Goal: Task Accomplishment & Management: Use online tool/utility

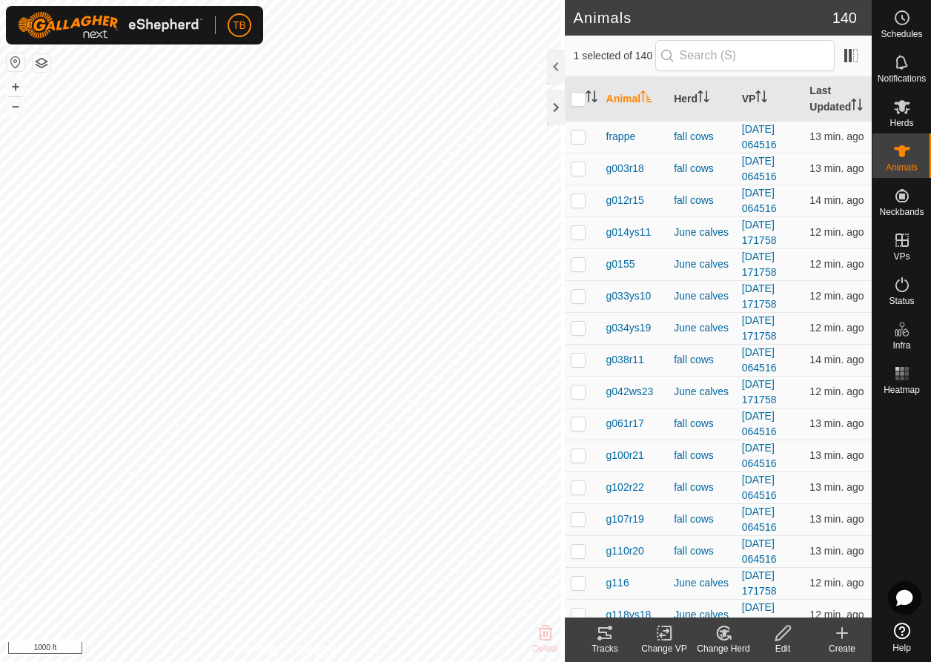
click at [604, 640] on icon at bounding box center [605, 633] width 18 height 18
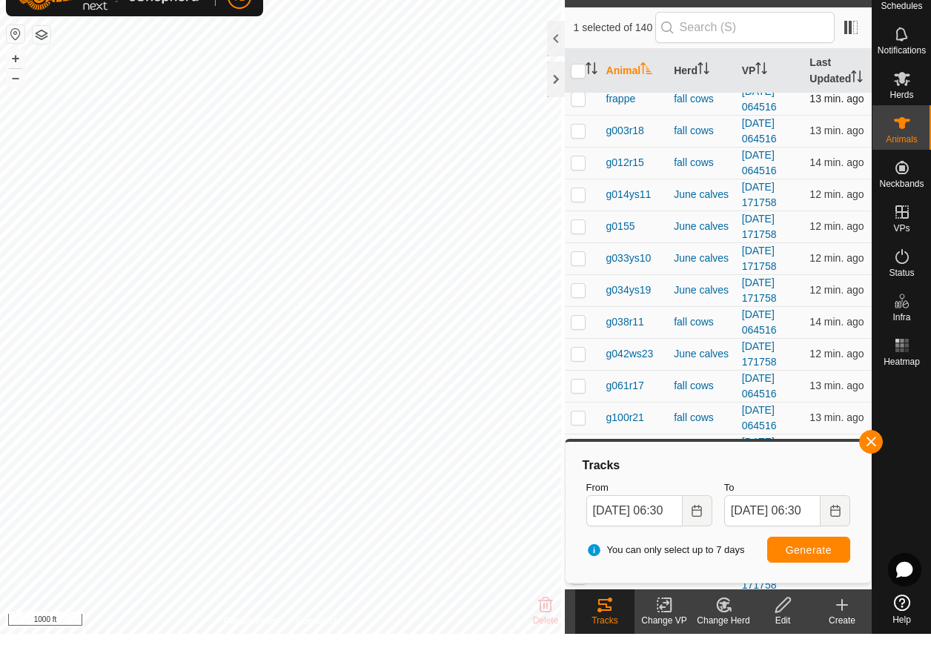
scroll to position [30, 0]
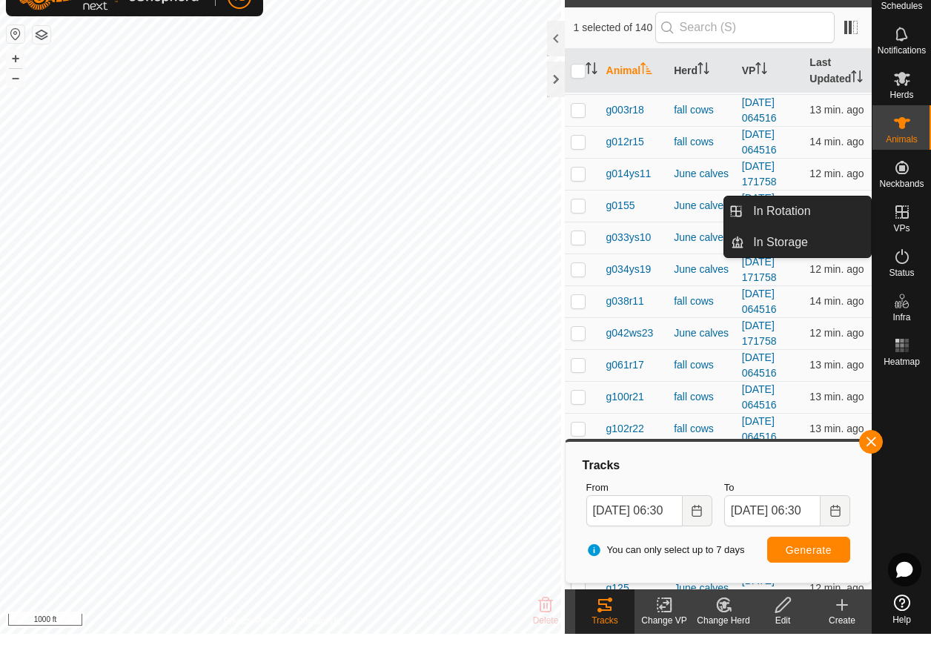
click at [912, 228] on es-virtualpaddocks-svg-icon at bounding box center [902, 240] width 27 height 24
click at [909, 231] on icon at bounding box center [903, 240] width 18 height 18
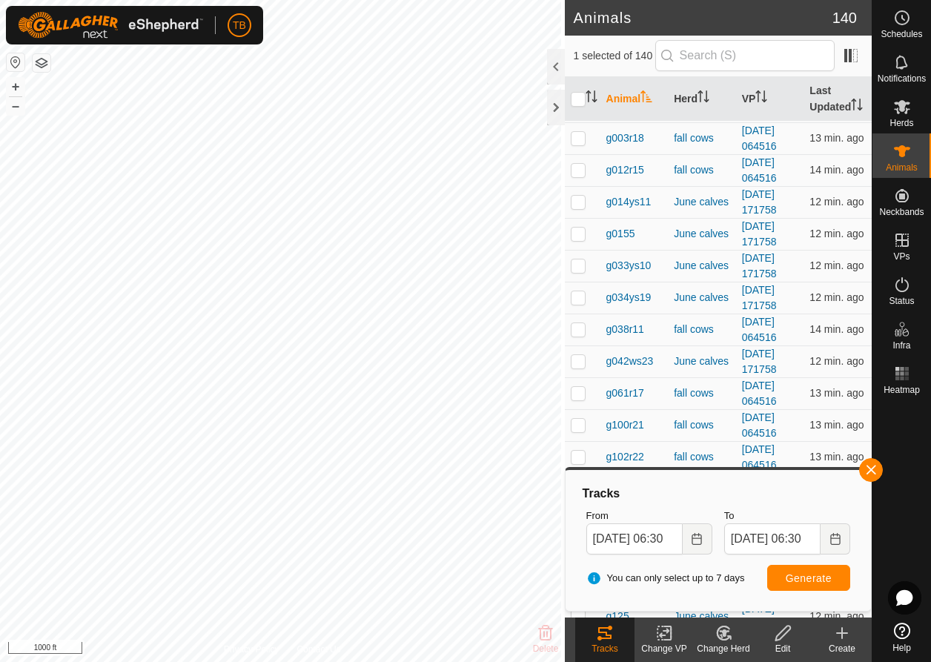
scroll to position [0, 0]
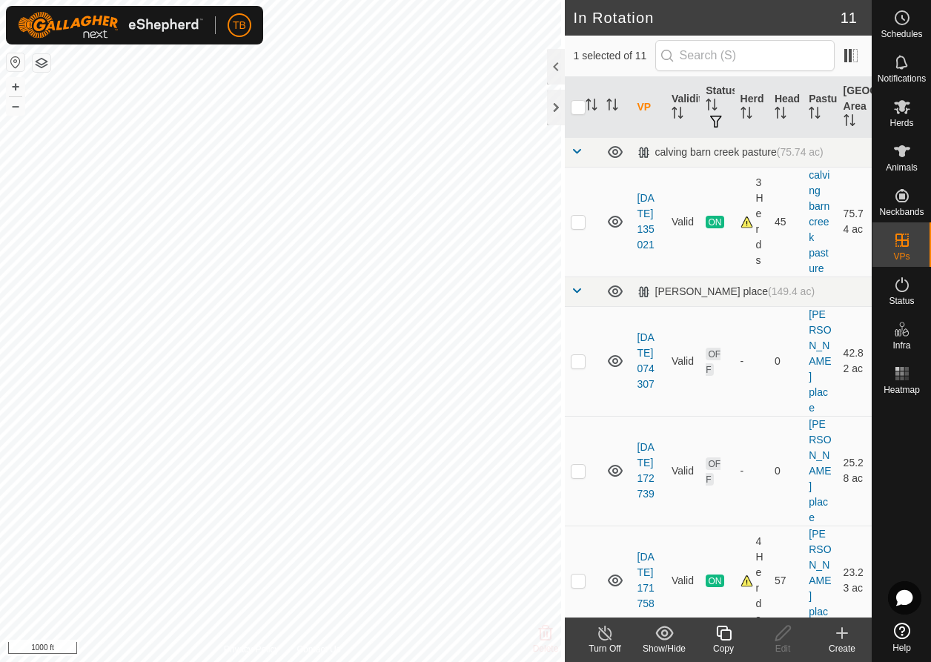
checkbox input "false"
checkbox input "true"
drag, startPoint x: 704, startPoint y: 558, endPoint x: 587, endPoint y: 496, distance: 132.0
click at [588, 526] on tr "[DATE] 171758 Valid ON 4 Herds 57 [PERSON_NAME] place 23.23 ac" at bounding box center [718, 581] width 307 height 110
click at [553, 76] on div at bounding box center [556, 67] width 18 height 36
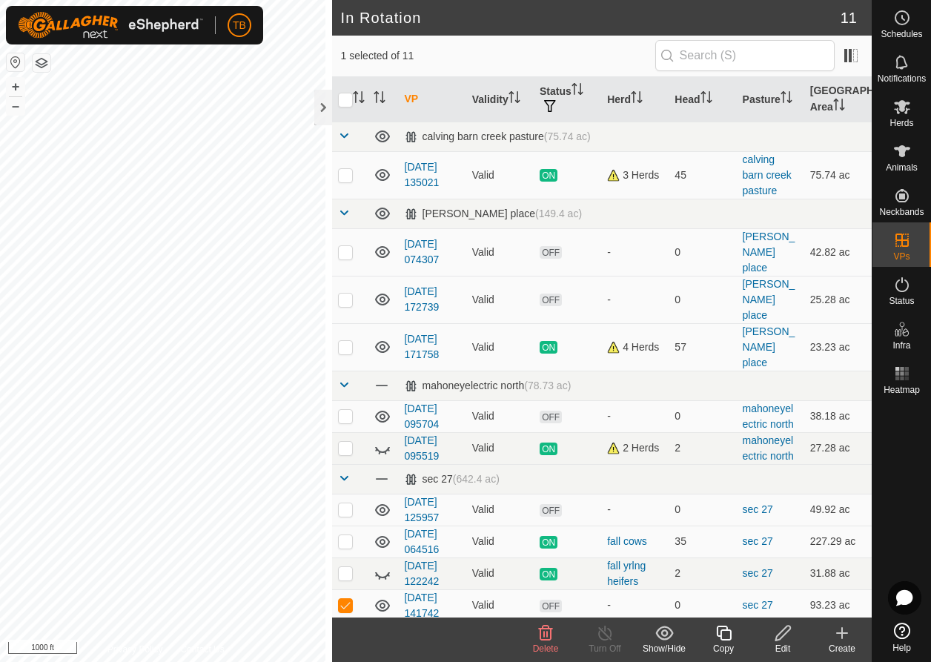
click at [548, 636] on icon at bounding box center [546, 633] width 14 height 15
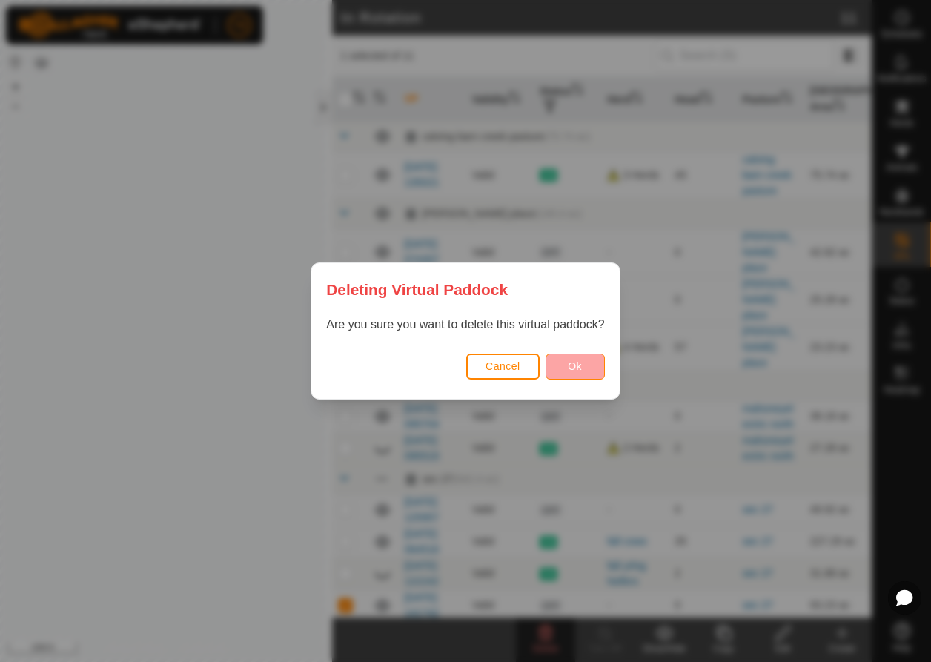
click at [578, 364] on span "Ok" at bounding box center [575, 366] width 14 height 12
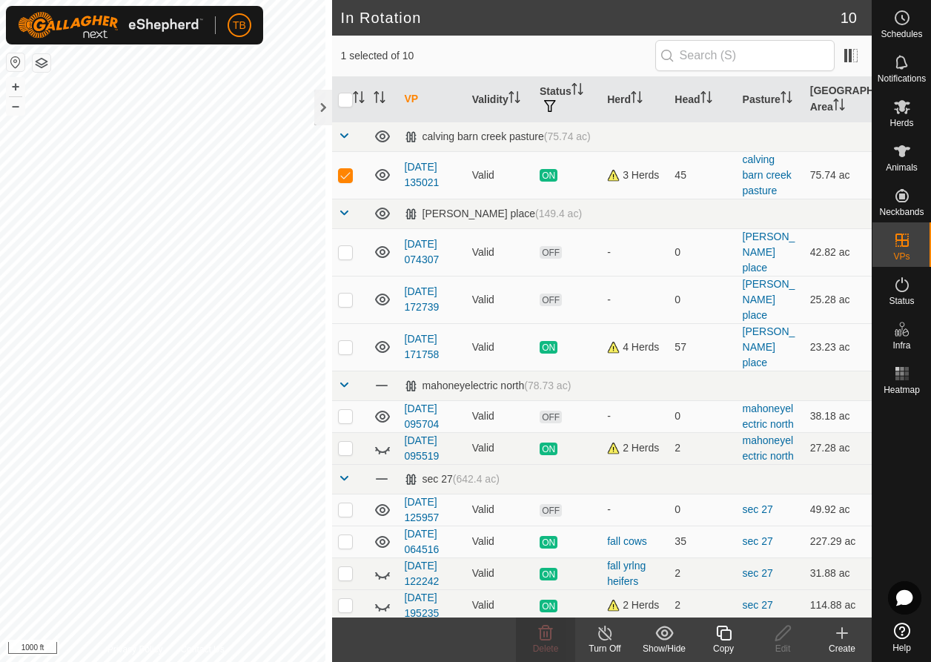
checkbox input "false"
checkbox input "true"
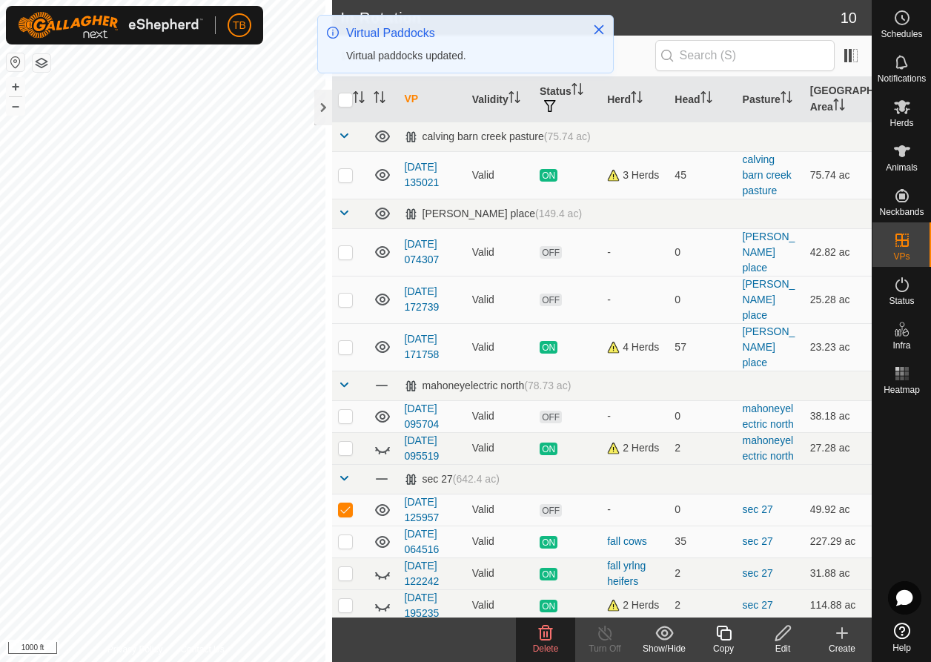
click at [544, 634] on icon at bounding box center [546, 633] width 14 height 15
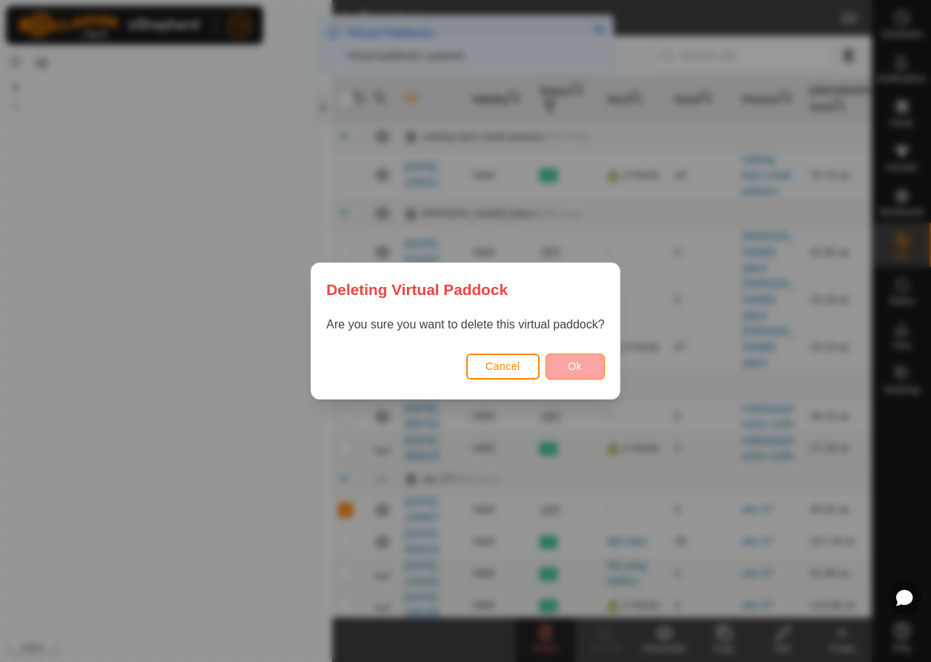
click at [574, 357] on button "Ok" at bounding box center [575, 367] width 59 height 26
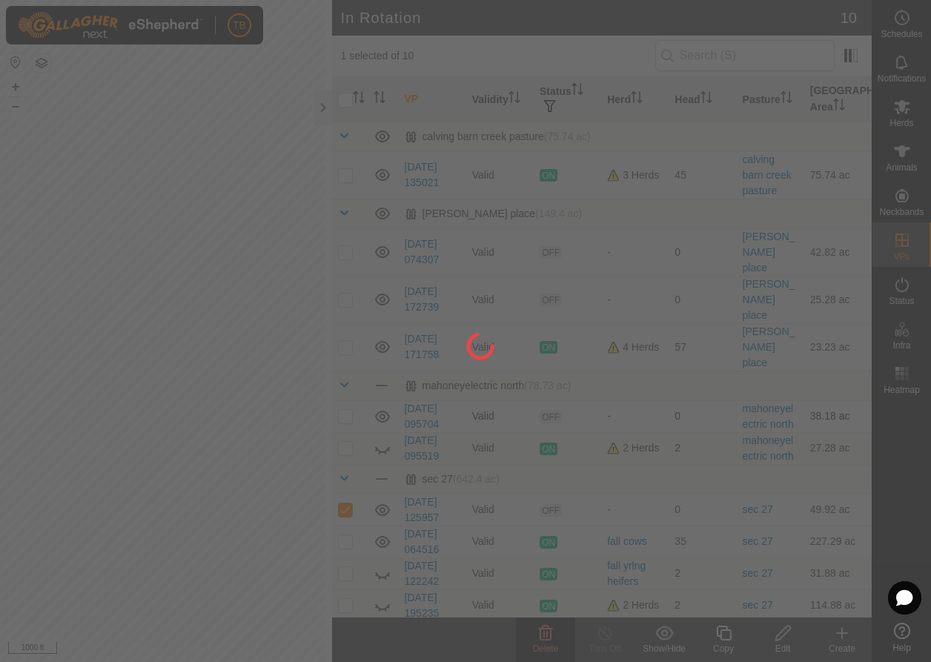
checkbox input "false"
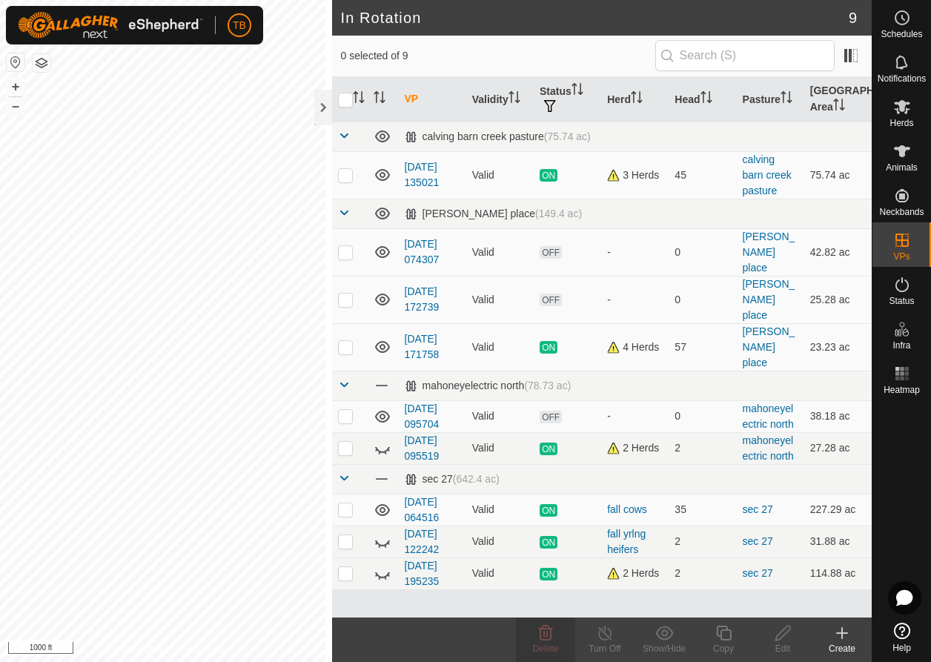
click at [848, 638] on icon at bounding box center [842, 633] width 18 height 18
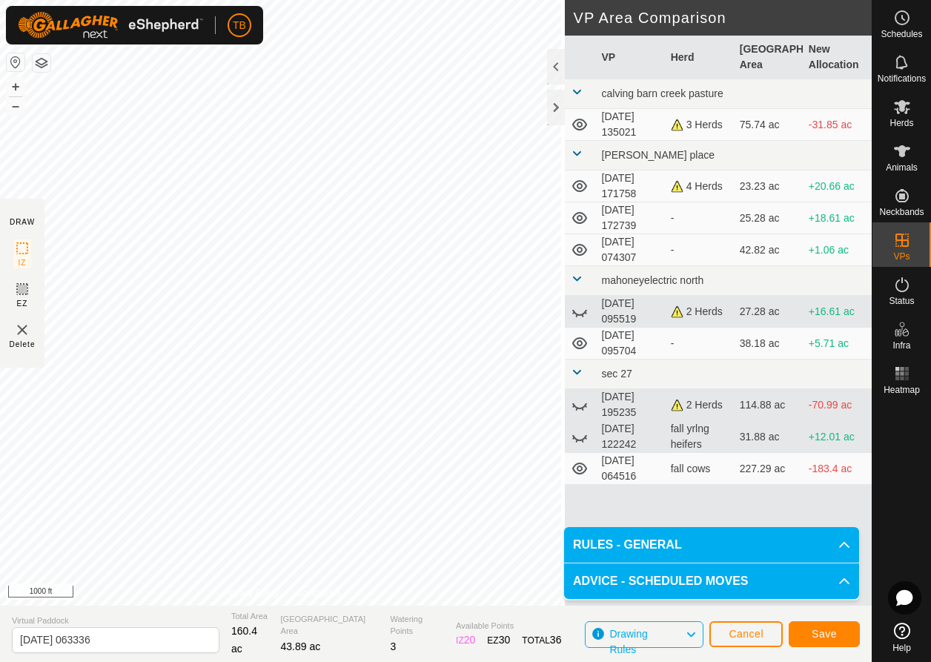
click at [799, 619] on div "DRAW IZ EZ Delete Privacy Policy Contact Us IZ interior angle must be larger th…" at bounding box center [436, 331] width 872 height 662
click at [828, 635] on span "Save" at bounding box center [824, 634] width 25 height 12
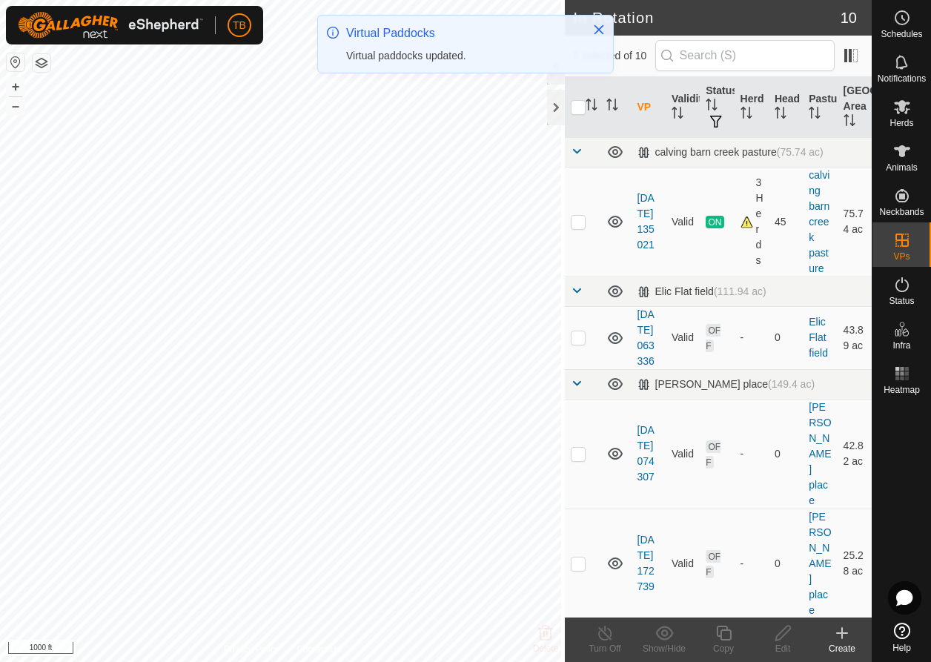
click at [910, 113] on icon at bounding box center [903, 107] width 18 height 18
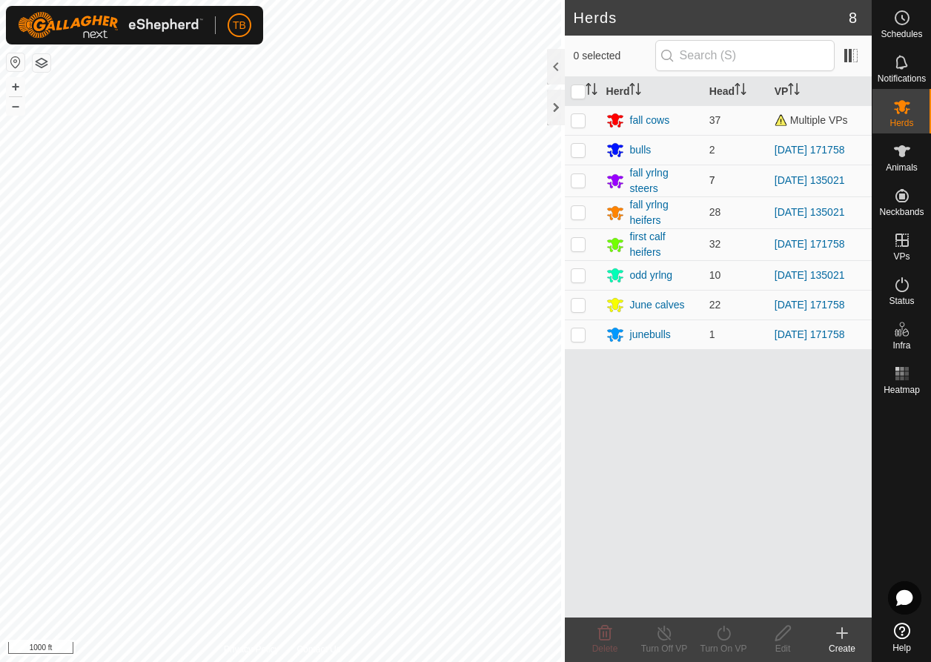
click at [572, 180] on p-checkbox at bounding box center [578, 180] width 15 height 12
checkbox input "true"
click at [574, 217] on p-checkbox at bounding box center [578, 212] width 15 height 12
checkbox input "true"
click at [578, 280] on p-checkbox at bounding box center [578, 275] width 15 height 12
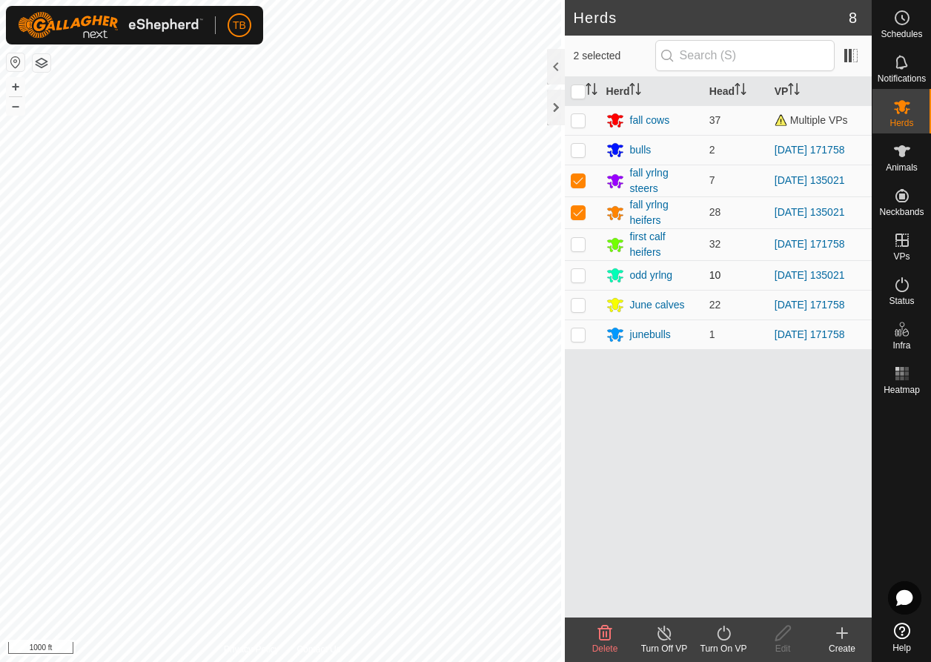
checkbox input "true"
click at [723, 636] on icon at bounding box center [724, 633] width 19 height 18
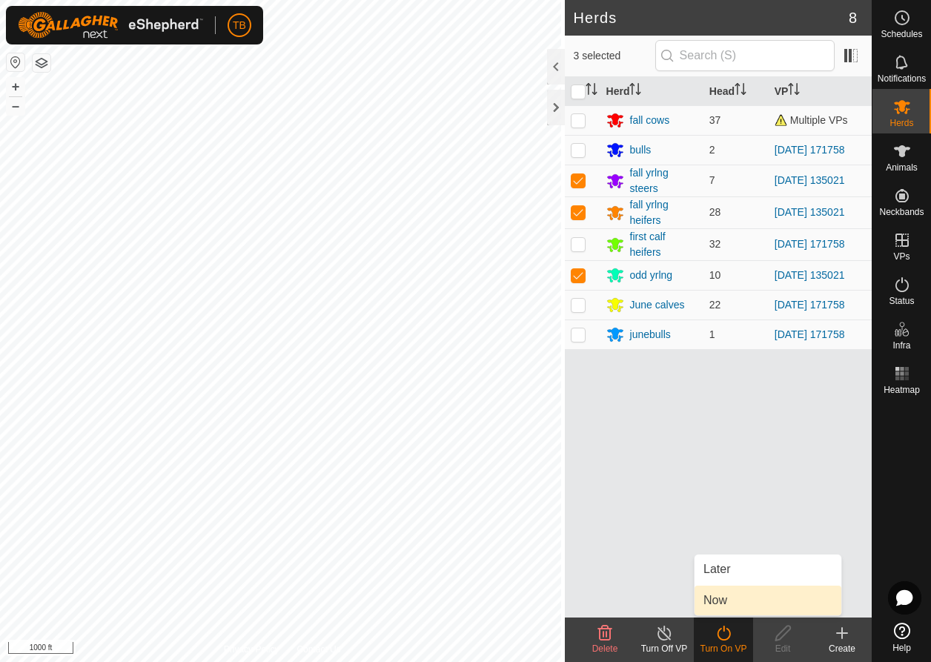
click at [740, 612] on link "Now" at bounding box center [768, 601] width 147 height 30
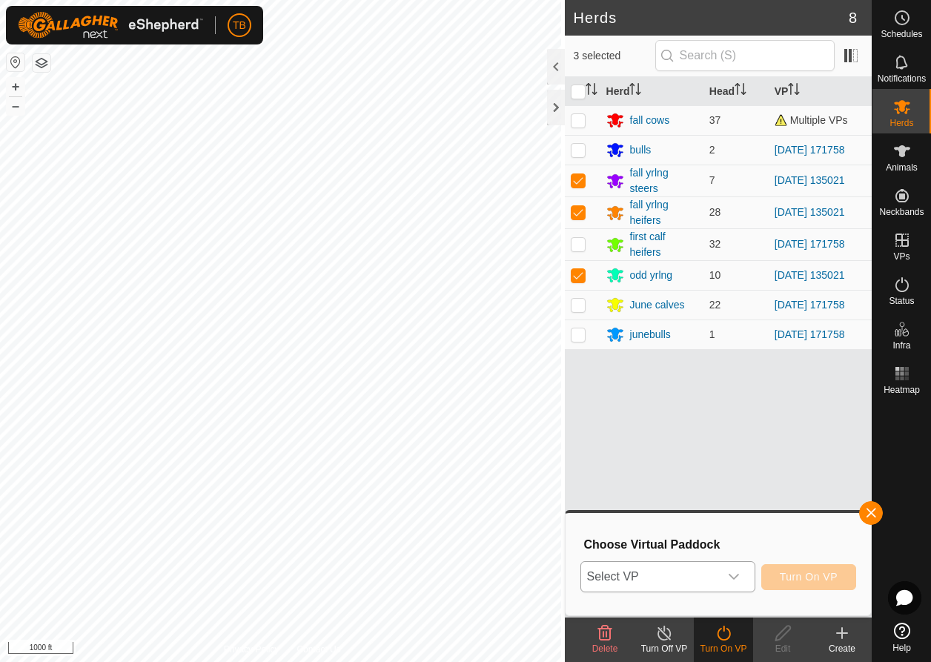
click at [739, 583] on div "dropdown trigger" at bounding box center [734, 577] width 30 height 30
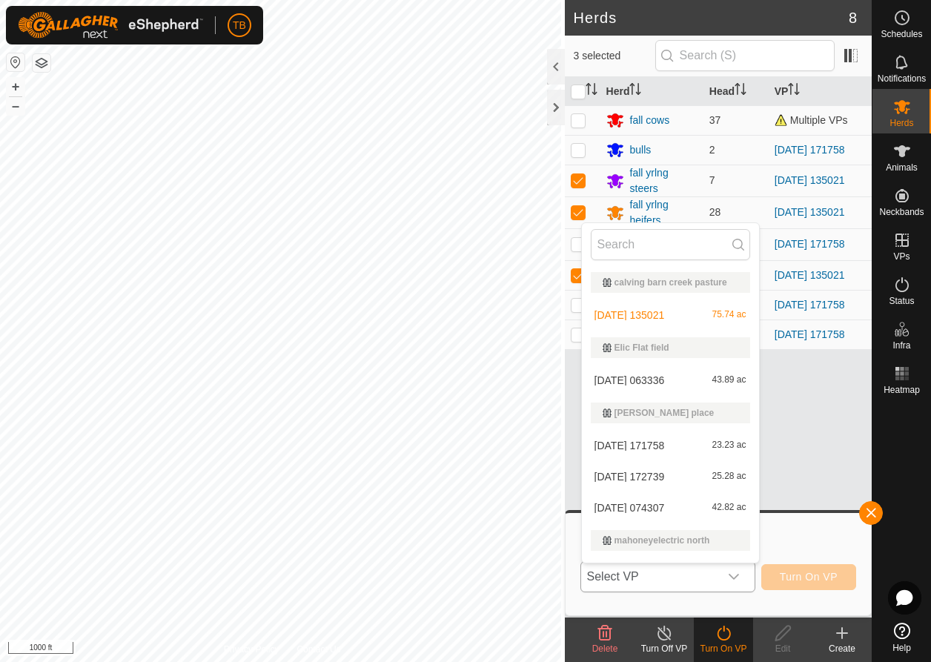
click at [637, 392] on li "[DATE] 063336 43.89 ac" at bounding box center [670, 381] width 177 height 30
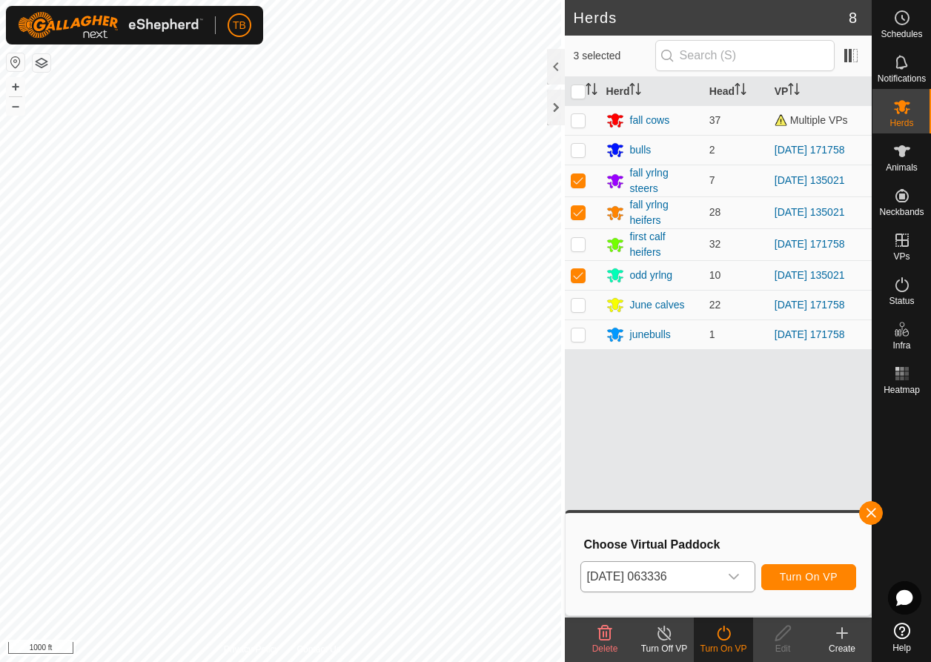
click at [823, 578] on span "Turn On VP" at bounding box center [809, 577] width 58 height 12
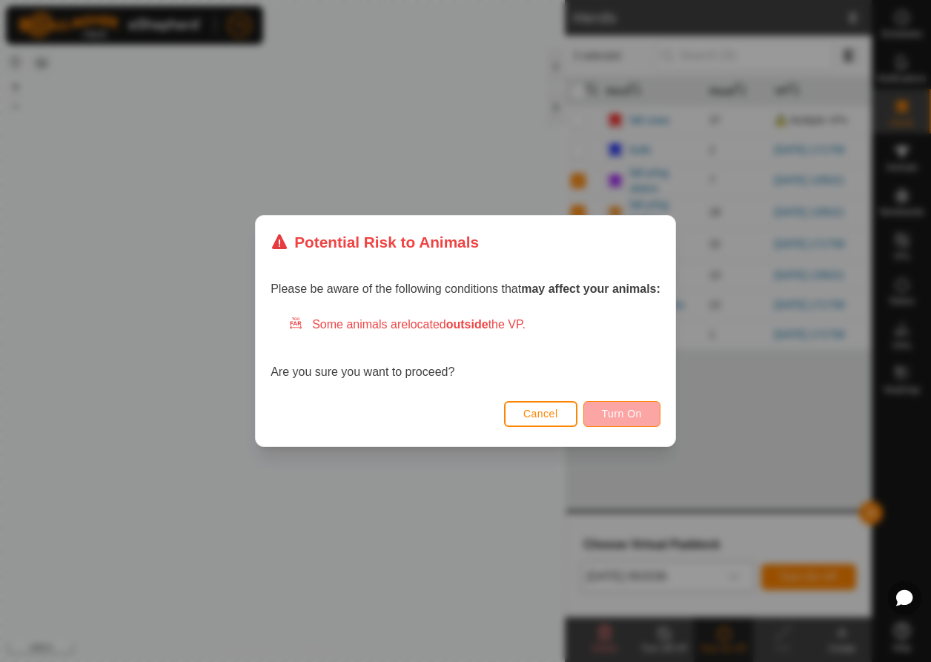
click at [650, 405] on button "Turn On" at bounding box center [622, 414] width 77 height 26
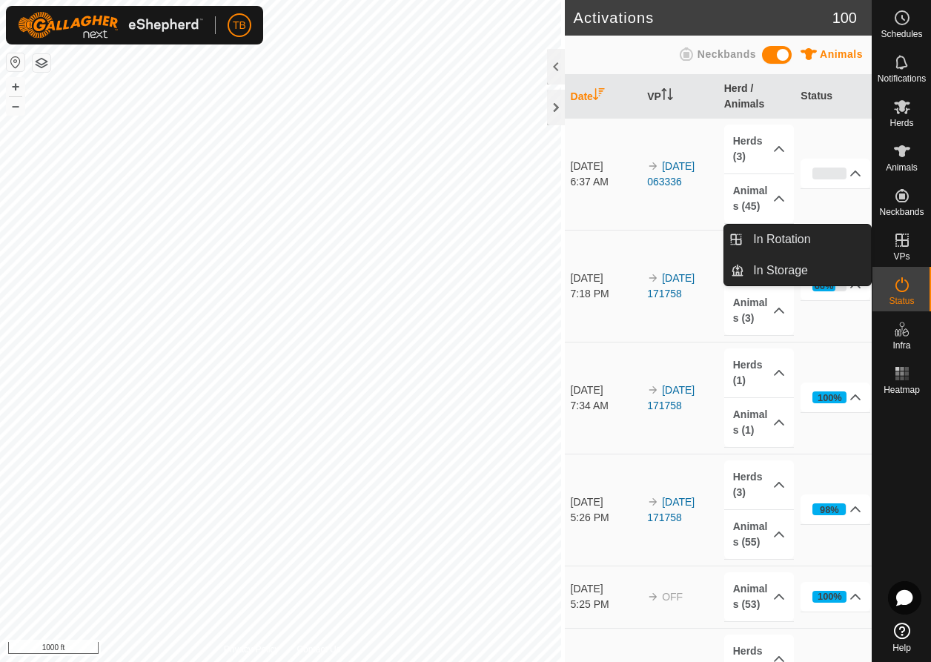
click at [902, 247] on icon at bounding box center [903, 240] width 18 height 18
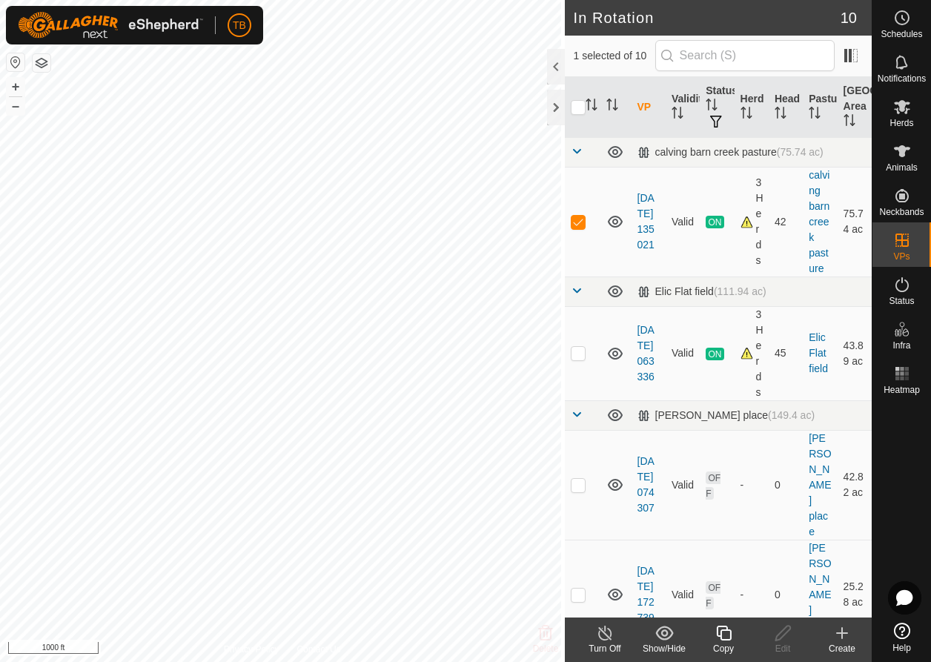
checkbox input "false"
checkbox input "true"
checkbox input "false"
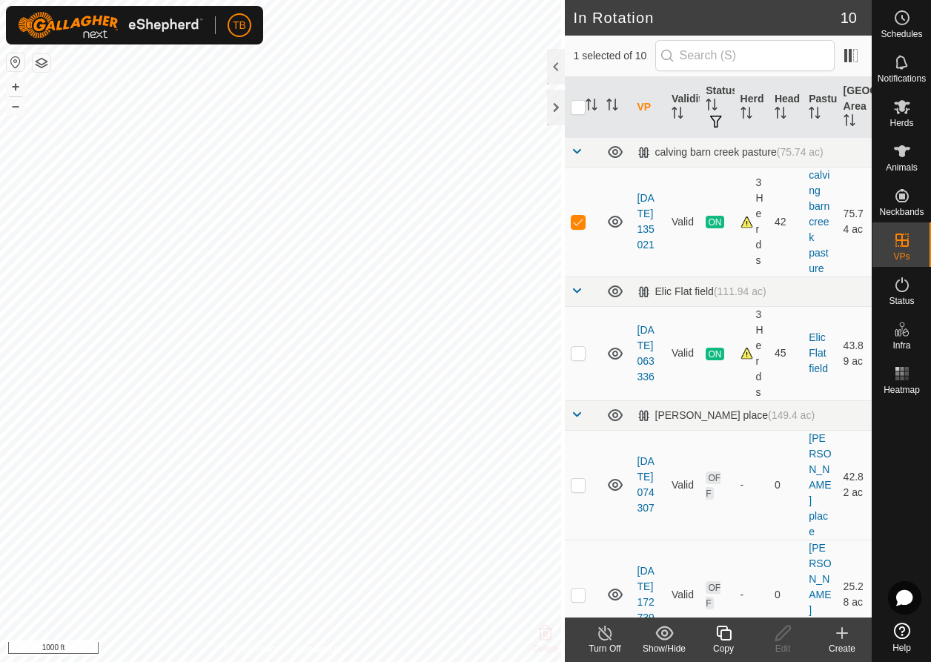
checkbox input "true"
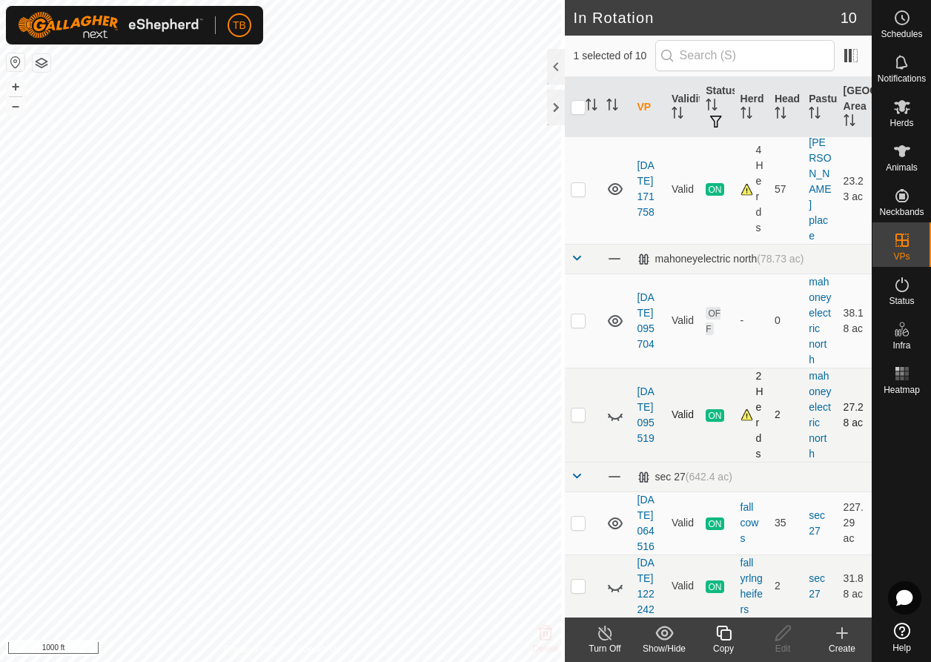
scroll to position [627, 0]
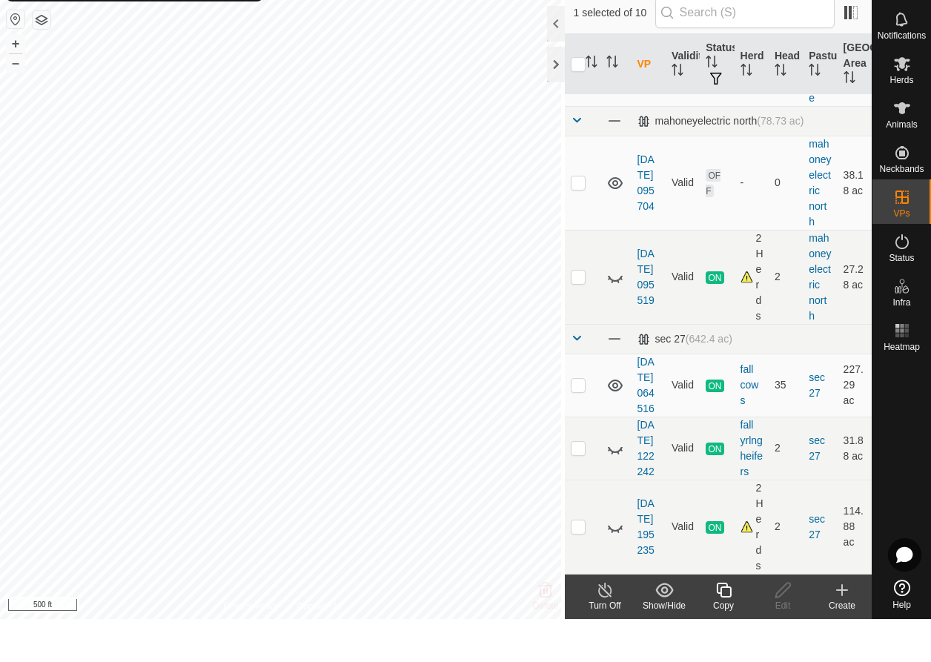
click at [727, 624] on icon at bounding box center [724, 633] width 19 height 18
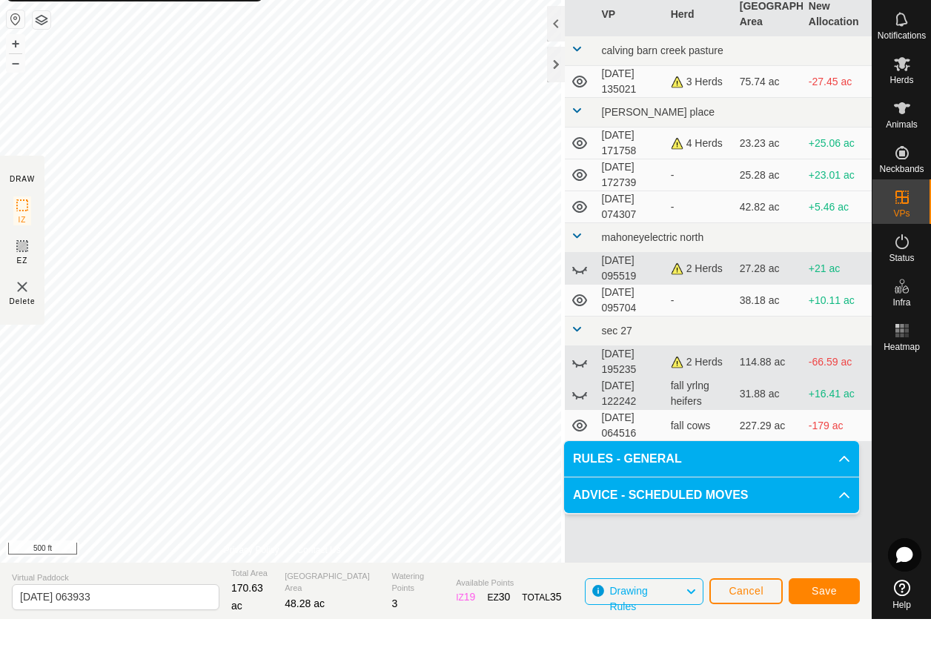
click at [813, 628] on span "Save" at bounding box center [824, 634] width 25 height 12
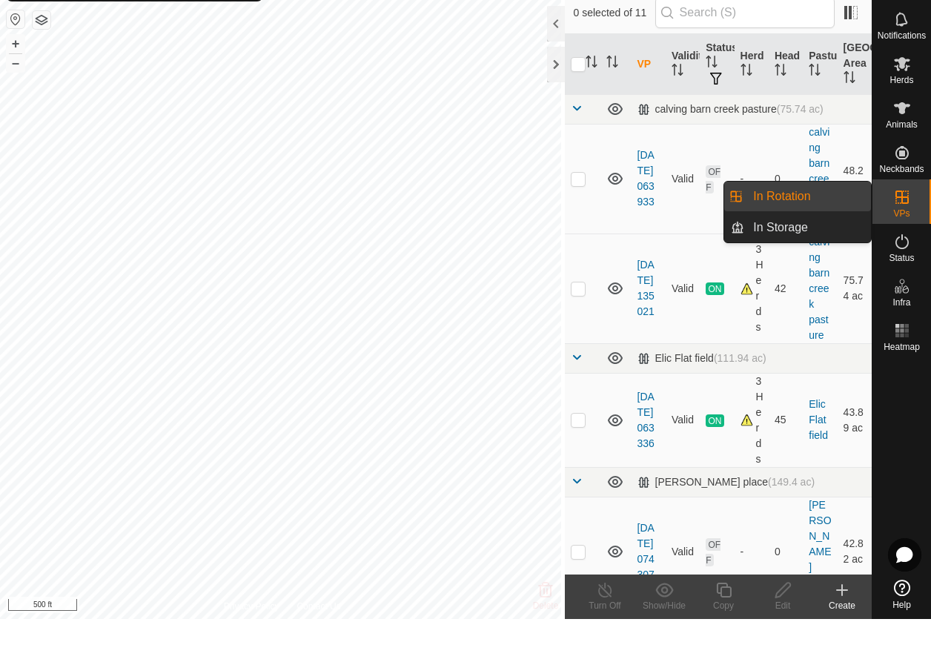
click at [902, 231] on icon at bounding box center [903, 240] width 18 height 18
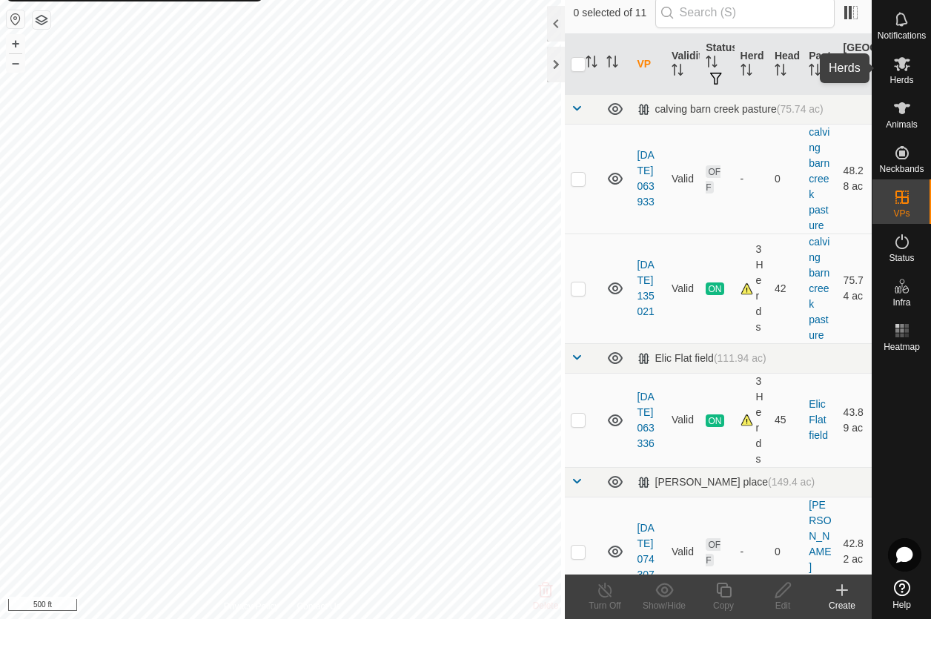
click at [906, 119] on span "Herds" at bounding box center [902, 123] width 24 height 9
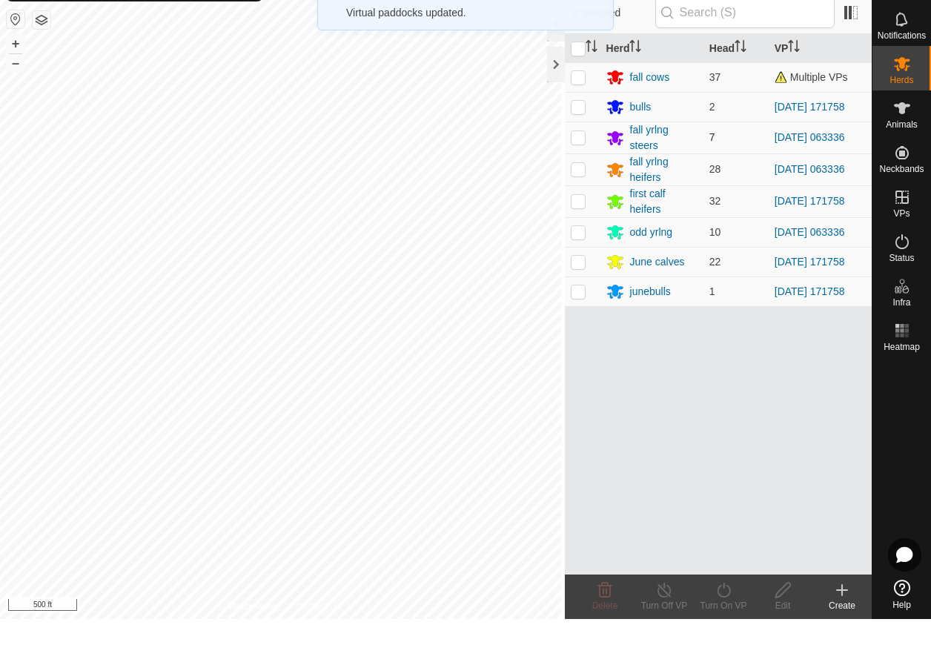
click at [580, 174] on p-checkbox at bounding box center [578, 180] width 15 height 12
checkbox input "true"
click at [574, 206] on p-checkbox at bounding box center [578, 212] width 15 height 12
checkbox input "true"
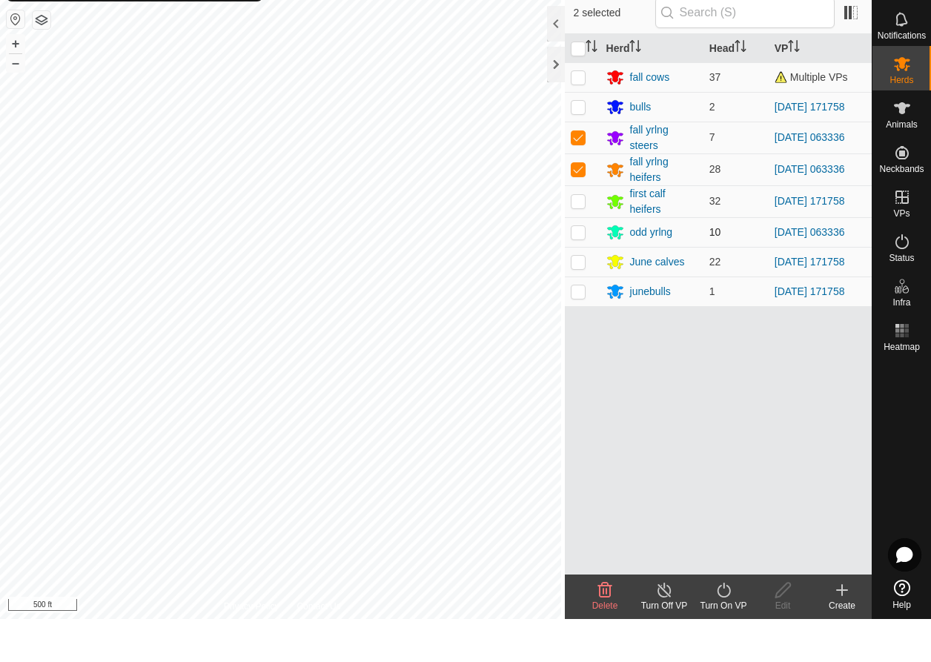
click at [577, 269] on p-checkbox at bounding box center [578, 275] width 15 height 12
checkbox input "true"
drag, startPoint x: 723, startPoint y: 590, endPoint x: 720, endPoint y: 578, distance: 12.2
click at [722, 624] on icon at bounding box center [724, 633] width 19 height 18
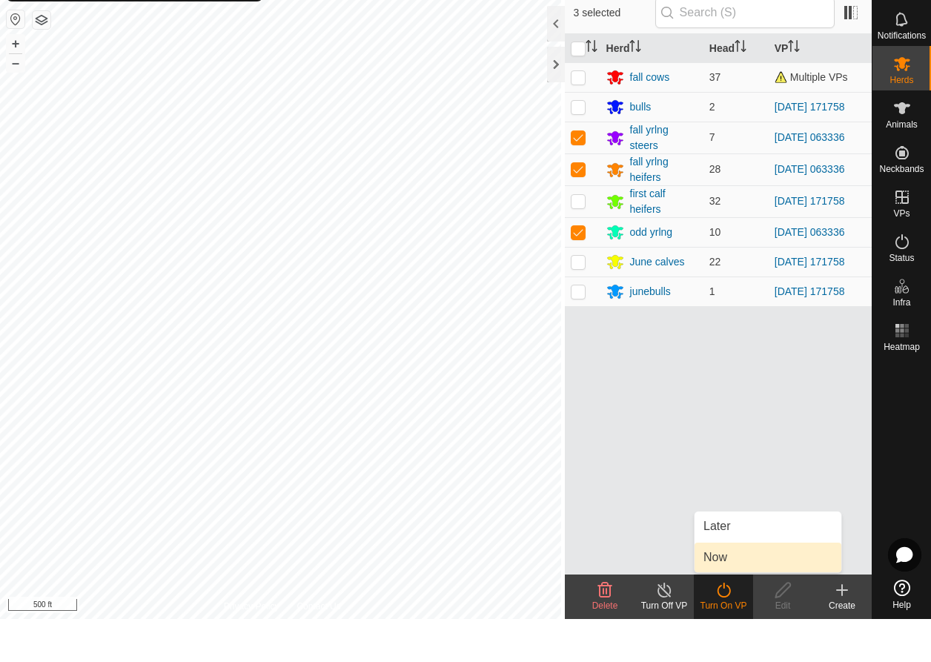
click at [718, 586] on link "Now" at bounding box center [768, 601] width 147 height 30
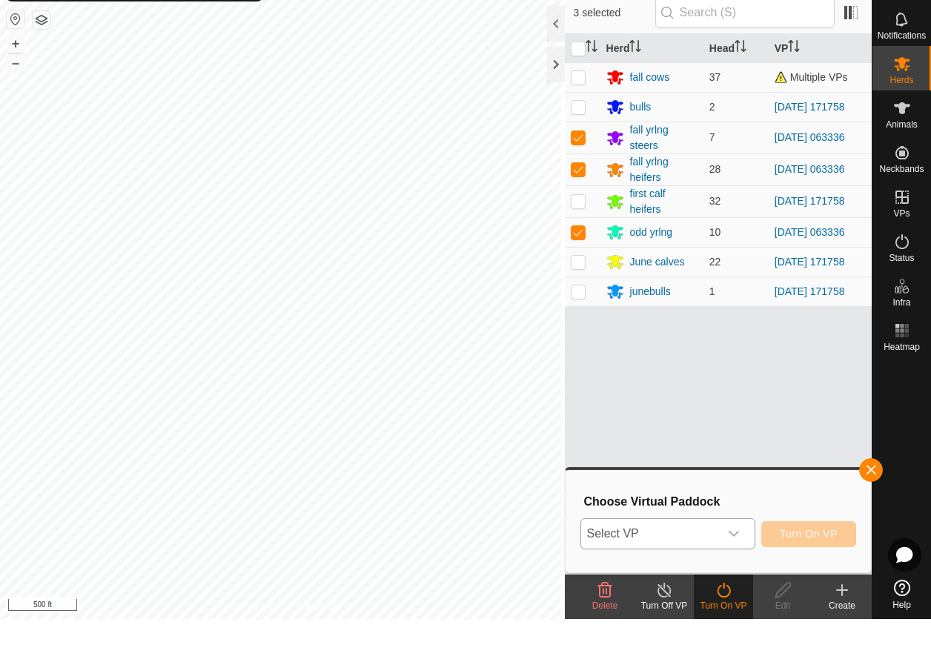
click at [733, 571] on icon "dropdown trigger" at bounding box center [734, 577] width 12 height 12
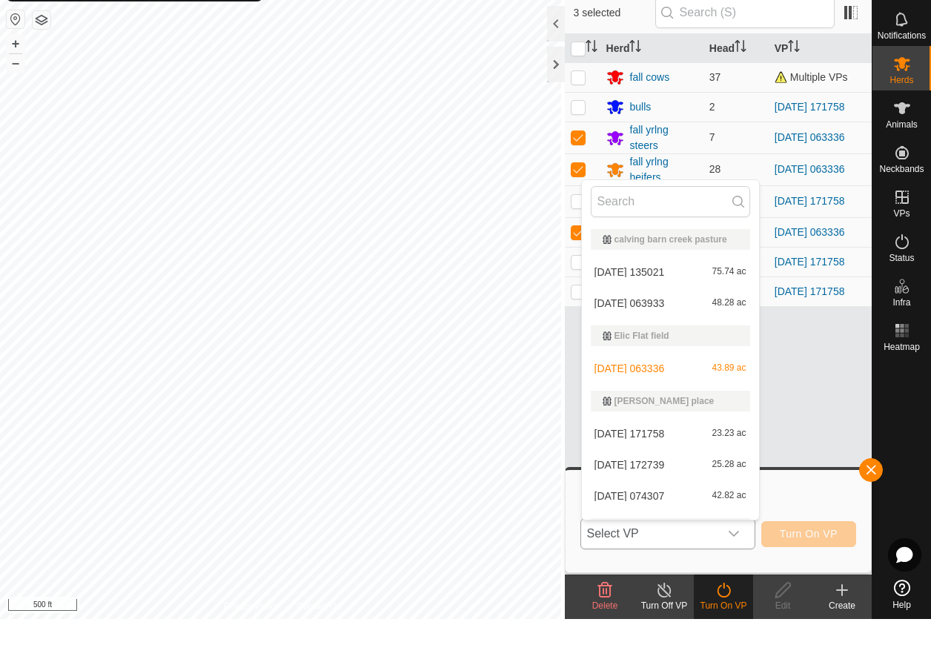
click at [678, 331] on li "[DATE] 063933 48.28 ac" at bounding box center [670, 346] width 177 height 30
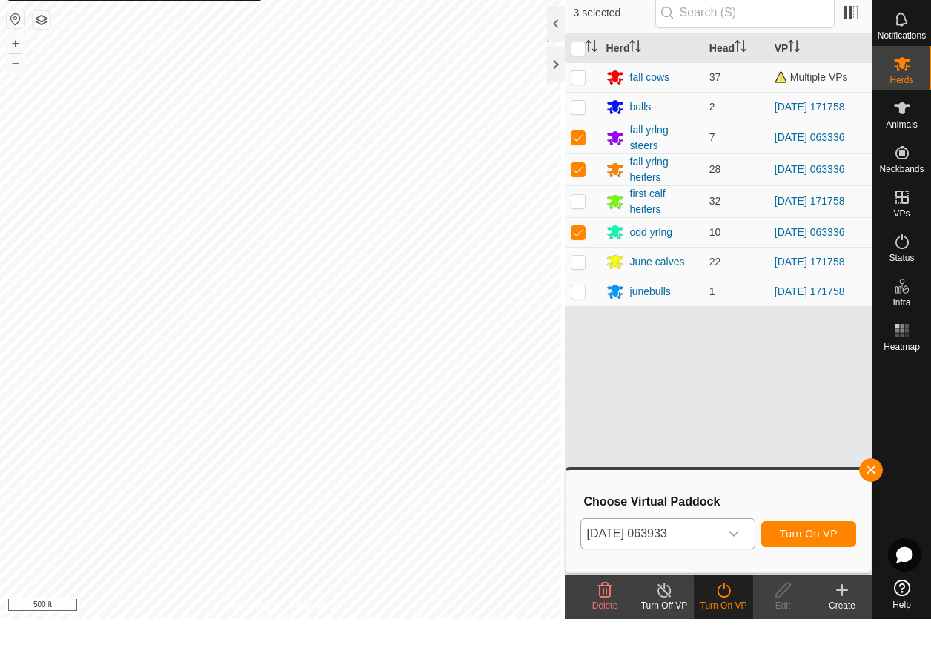
click at [799, 571] on span "Turn On VP" at bounding box center [809, 577] width 58 height 12
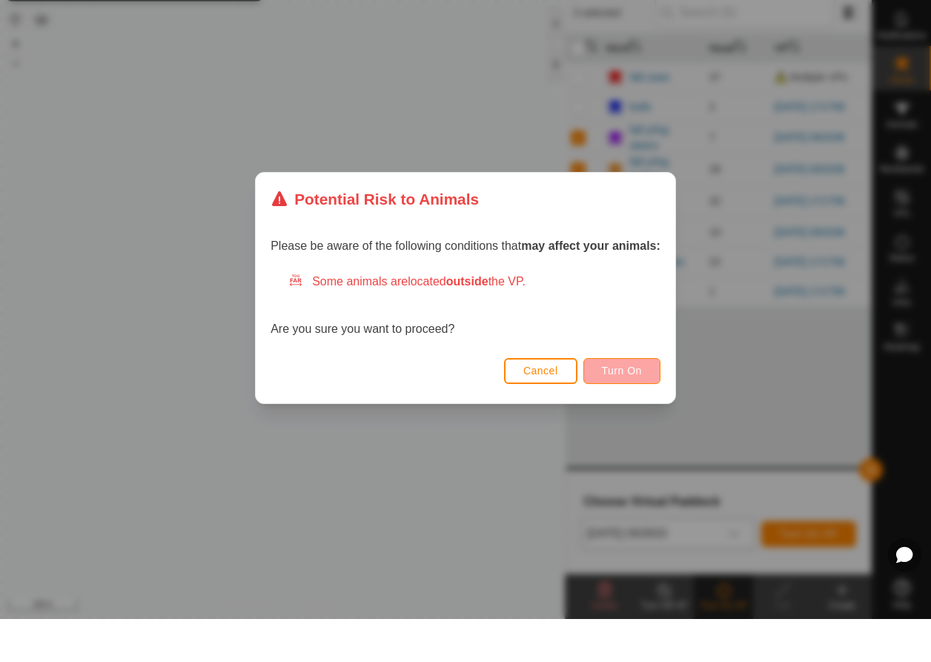
click at [632, 408] on span "Turn On" at bounding box center [622, 414] width 40 height 12
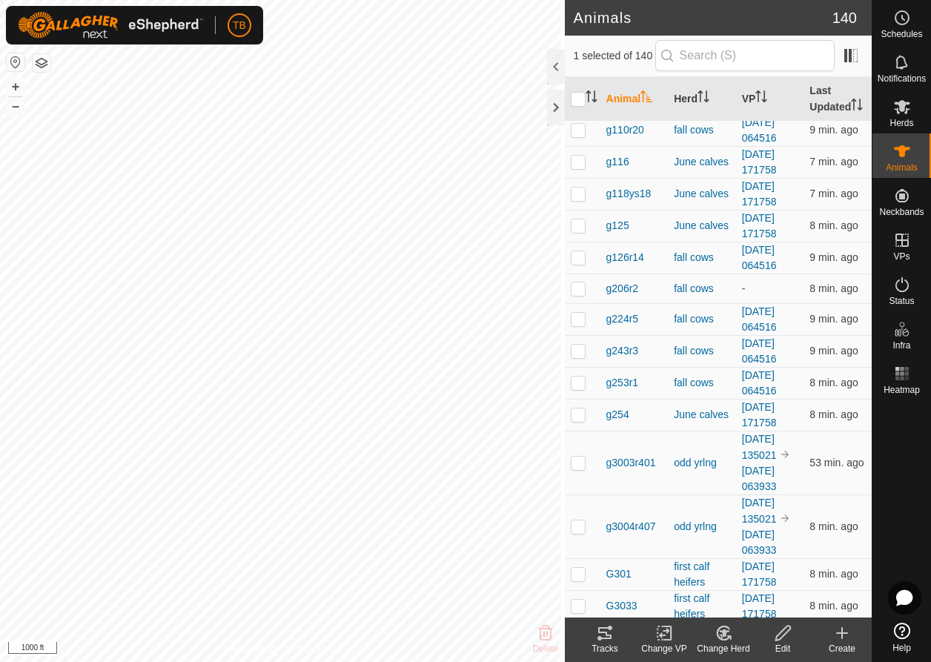
scroll to position [473, 0]
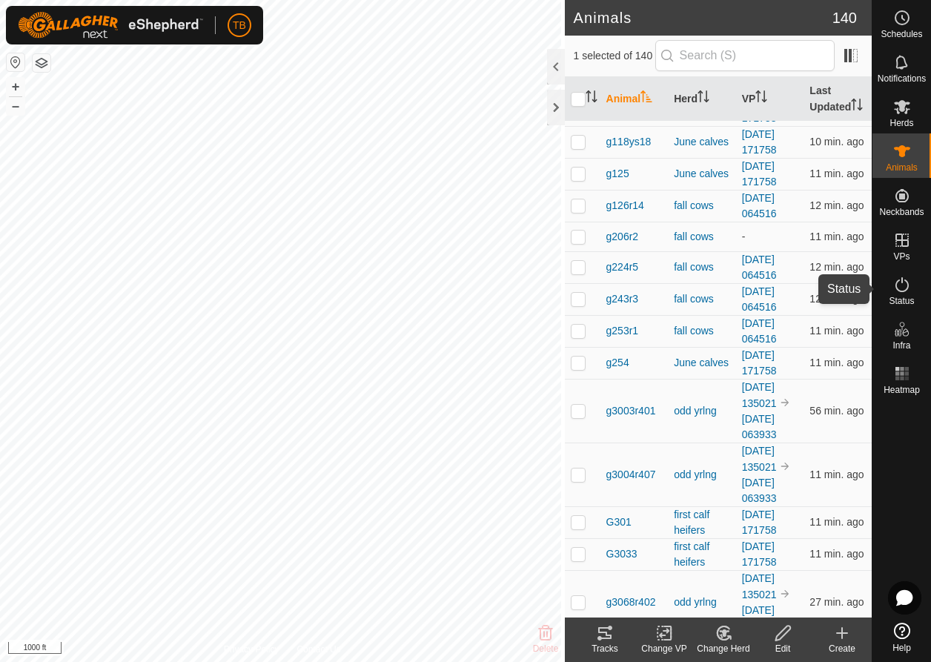
click at [897, 297] on span "Status" at bounding box center [901, 301] width 25 height 9
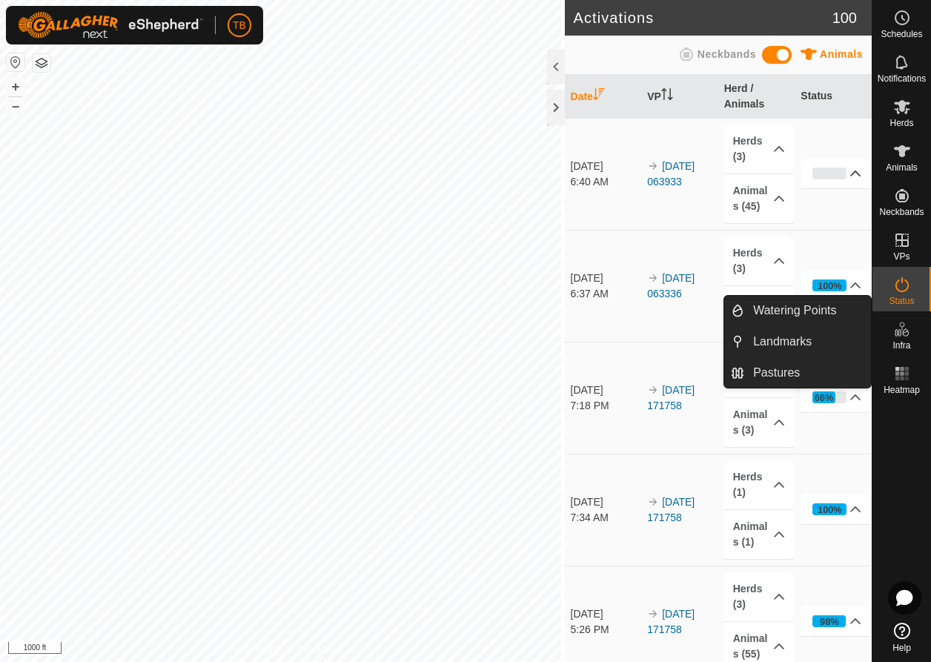
click at [824, 179] on p-accordion-header "0%" at bounding box center [836, 174] width 70 height 30
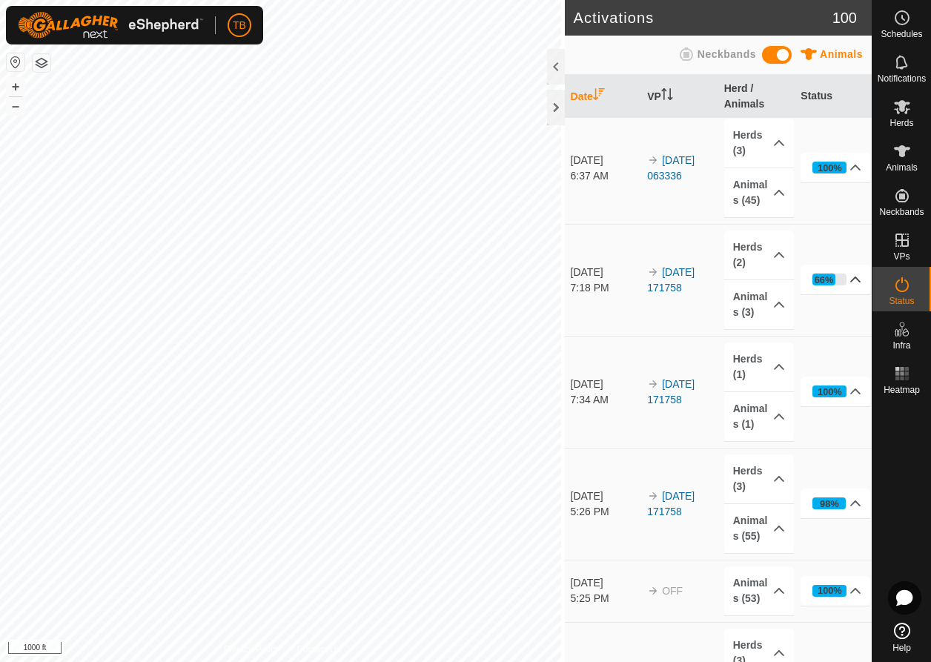
scroll to position [354, 0]
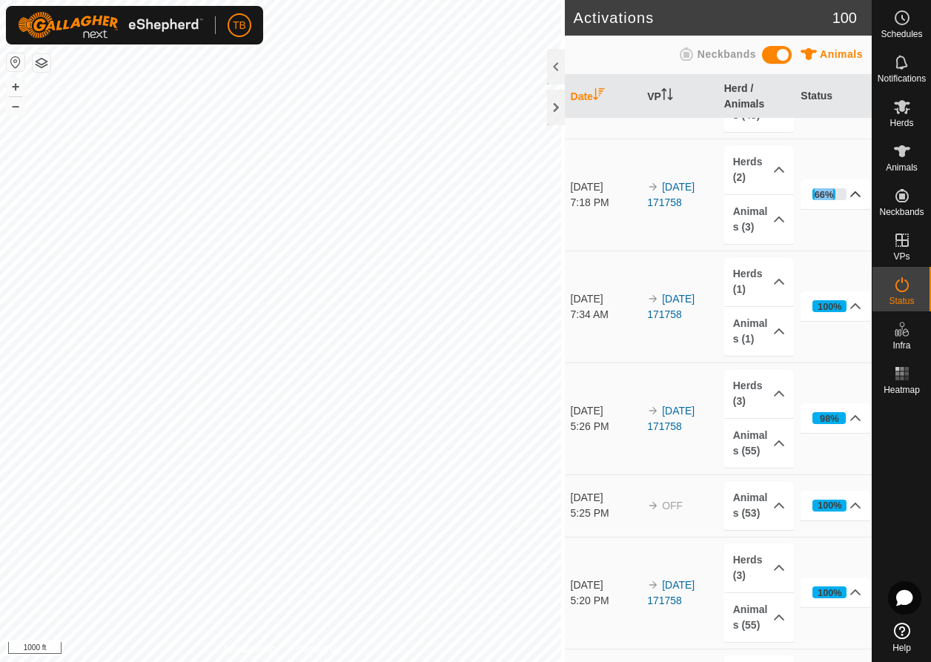
click at [836, 201] on p-accordion-header "66%" at bounding box center [836, 194] width 70 height 30
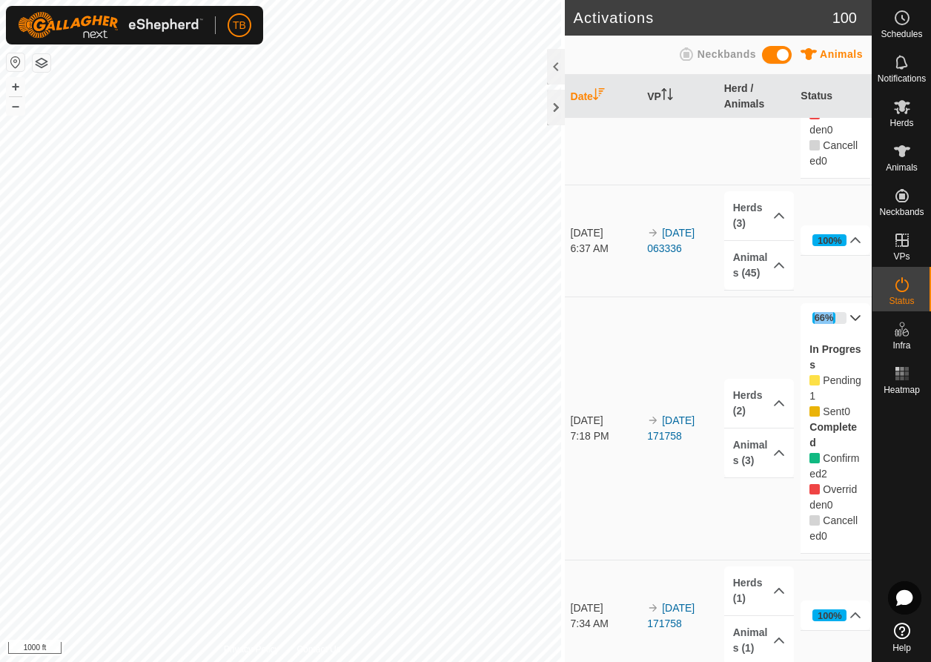
scroll to position [62, 0]
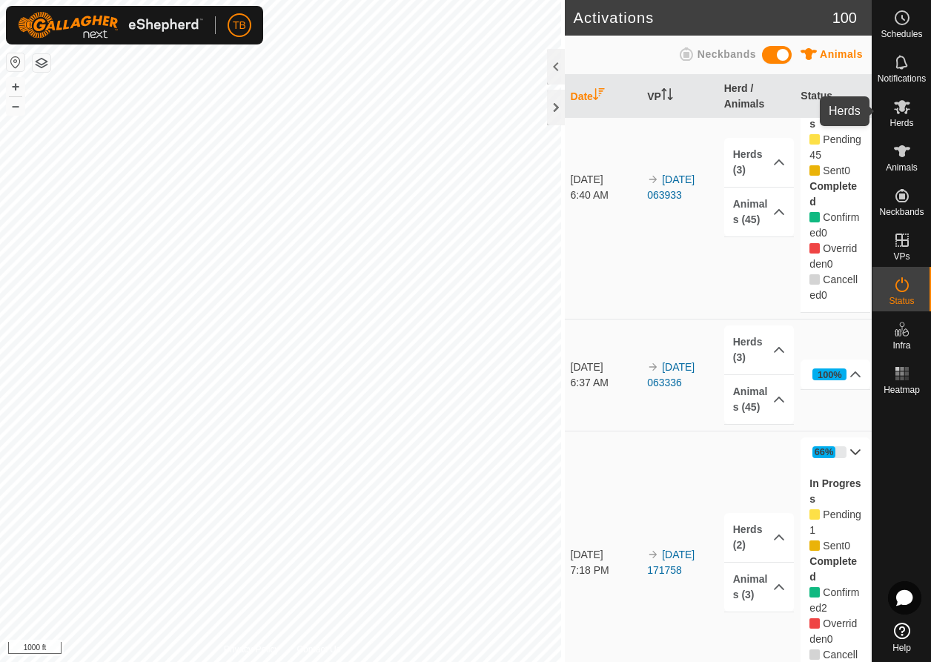
click at [896, 116] on es-mob-svg-icon at bounding box center [902, 107] width 27 height 24
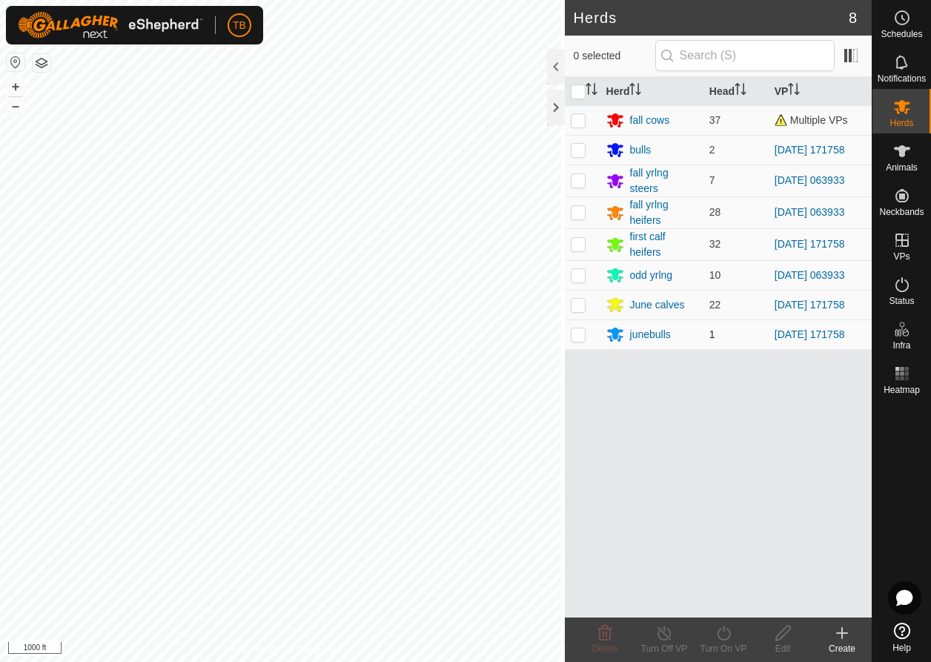
click at [578, 335] on p-checkbox at bounding box center [578, 334] width 15 height 12
checkbox input "true"
click at [667, 632] on icon at bounding box center [664, 633] width 19 height 18
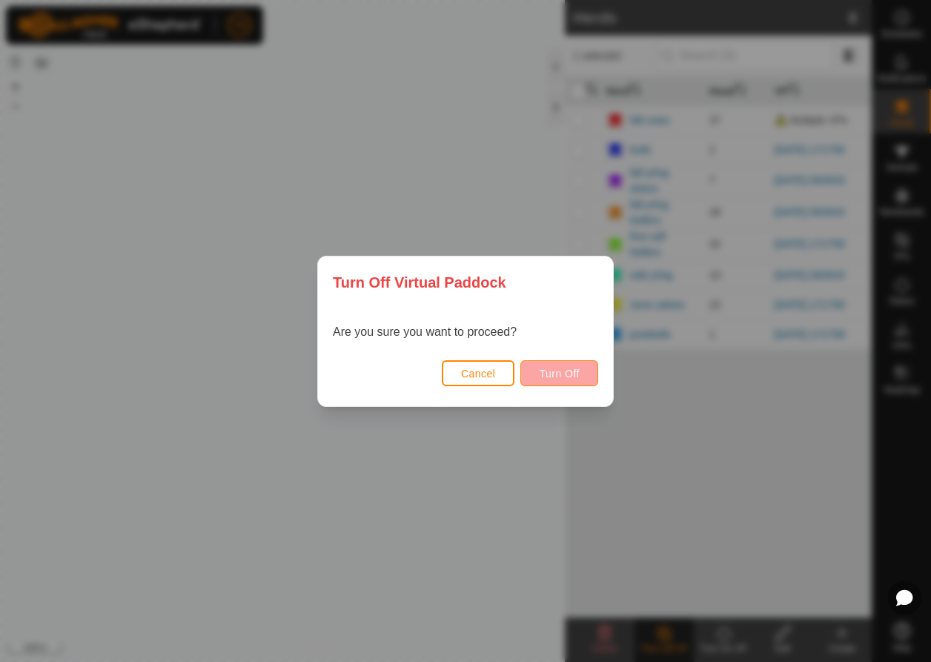
click at [574, 379] on span "Turn Off" at bounding box center [559, 374] width 41 height 12
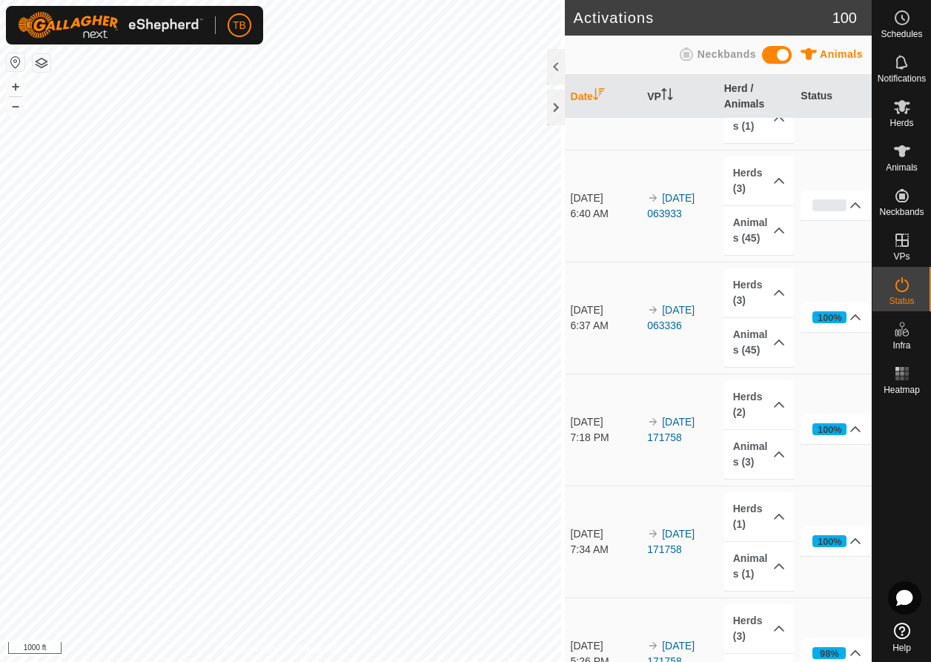
scroll to position [54, 0]
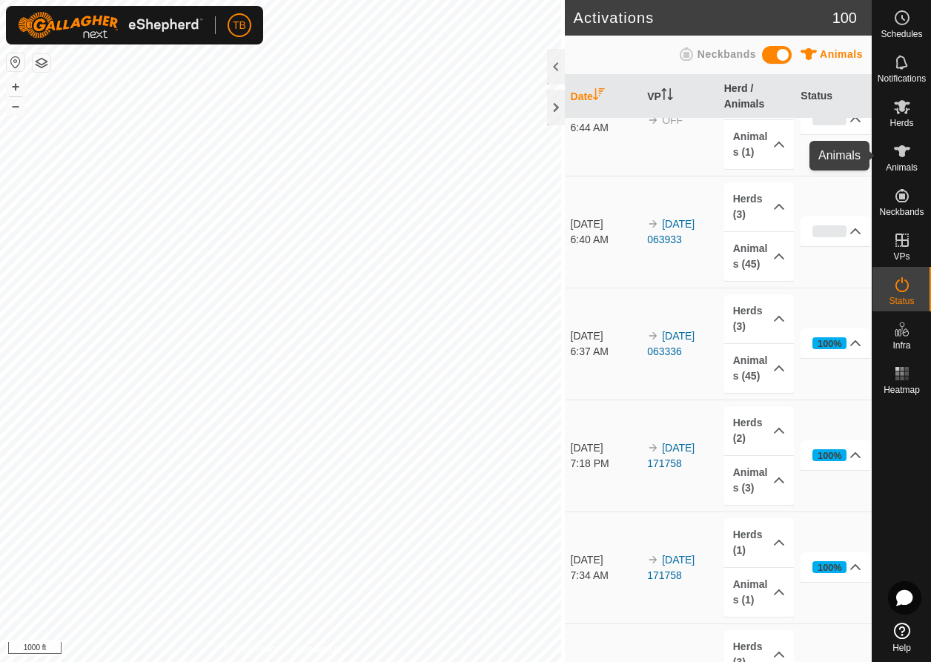
click at [911, 156] on es-animals-svg-icon at bounding box center [902, 151] width 27 height 24
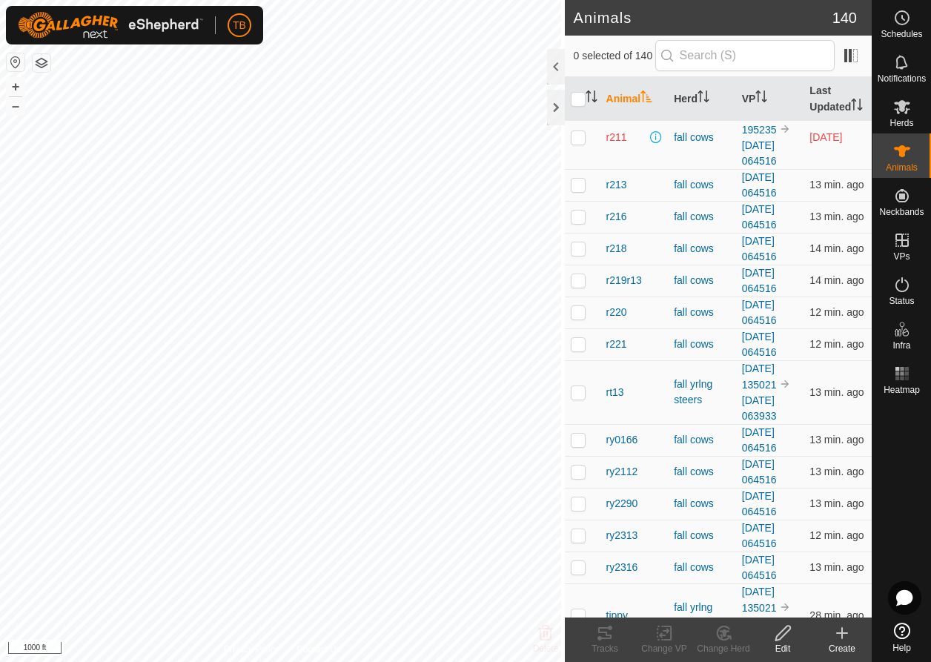
scroll to position [4895, 0]
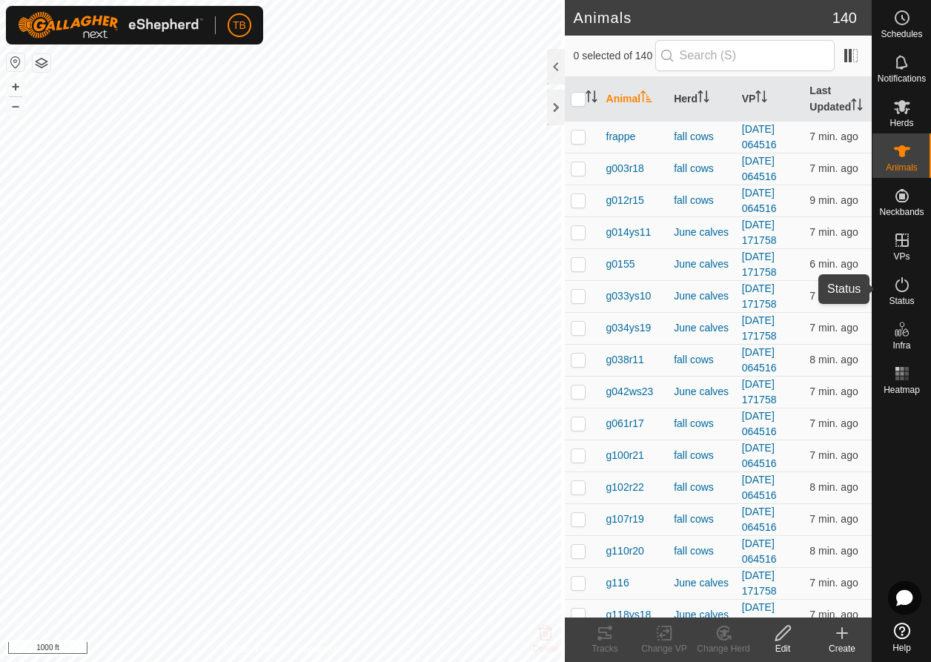
click at [908, 294] on es-activation-svg-icon at bounding box center [902, 285] width 27 height 24
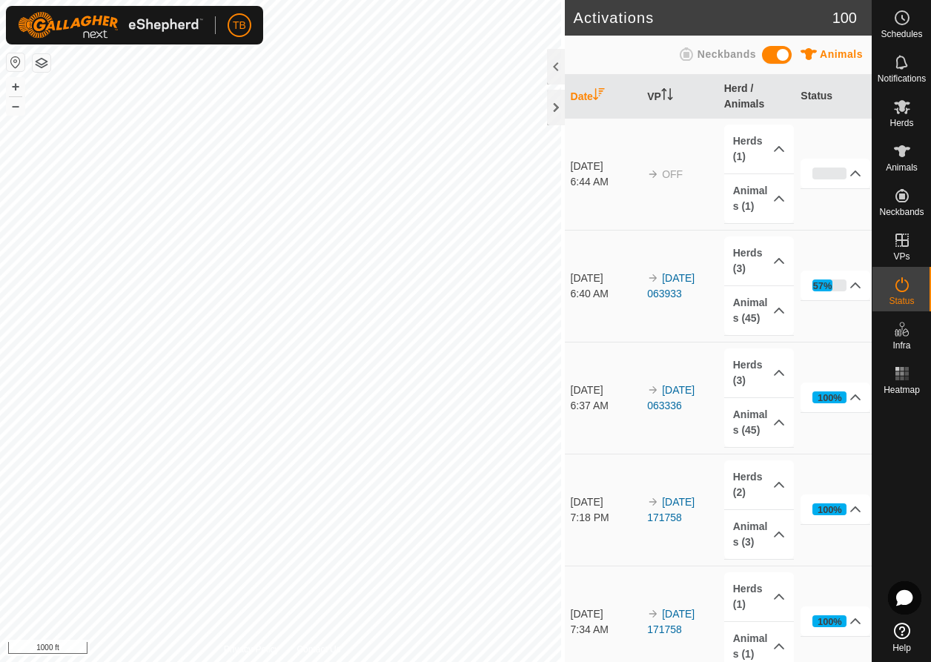
click at [899, 287] on icon at bounding box center [903, 285] width 18 height 18
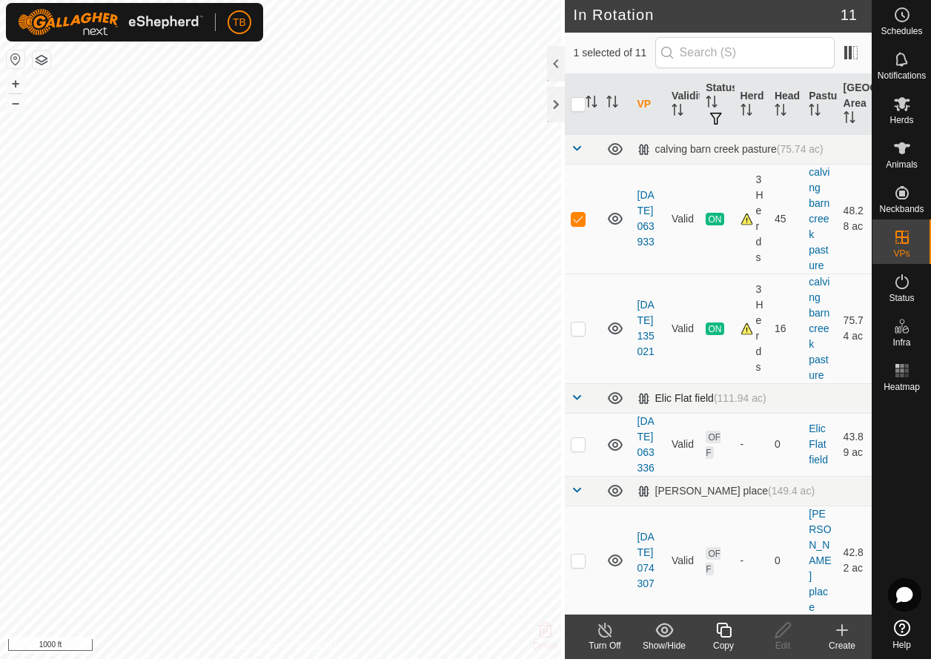
drag, startPoint x: 653, startPoint y: 509, endPoint x: 640, endPoint y: 409, distance: 100.2
click at [728, 632] on icon at bounding box center [724, 633] width 19 height 18
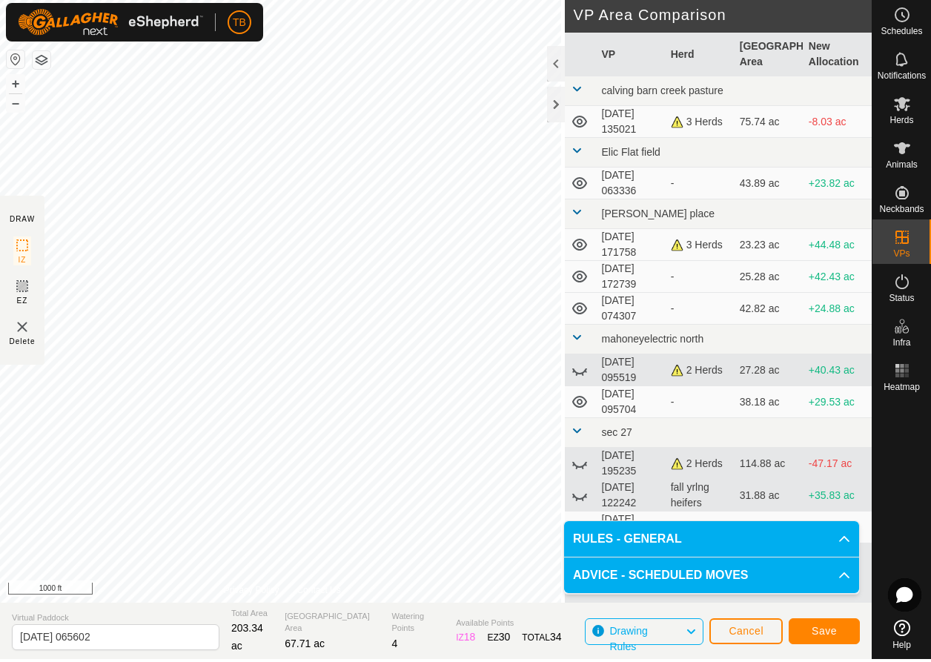
click at [825, 630] on span "Save" at bounding box center [824, 634] width 25 height 12
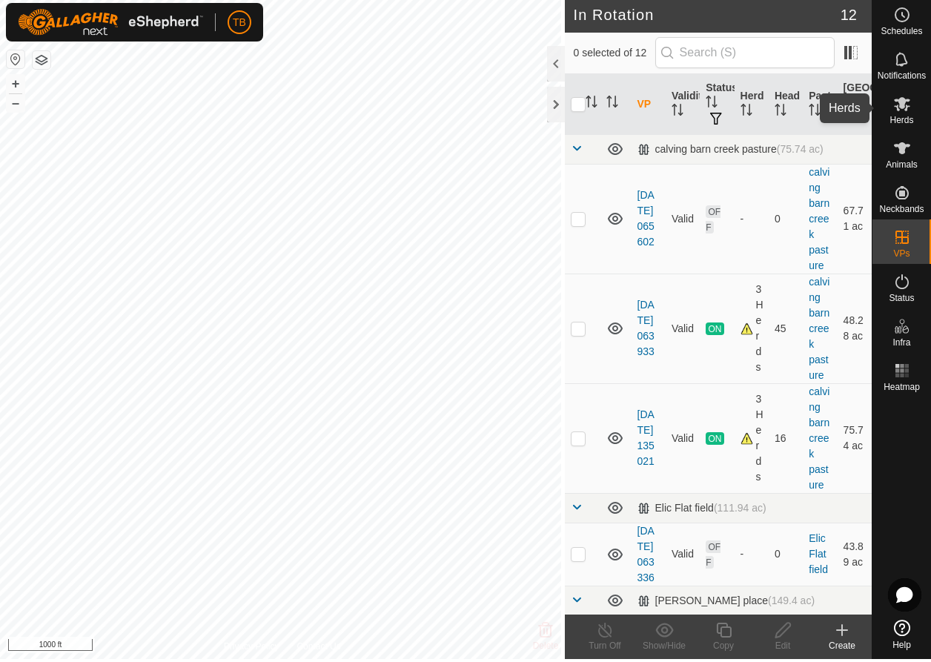
click at [901, 114] on es-mob-svg-icon at bounding box center [902, 107] width 27 height 24
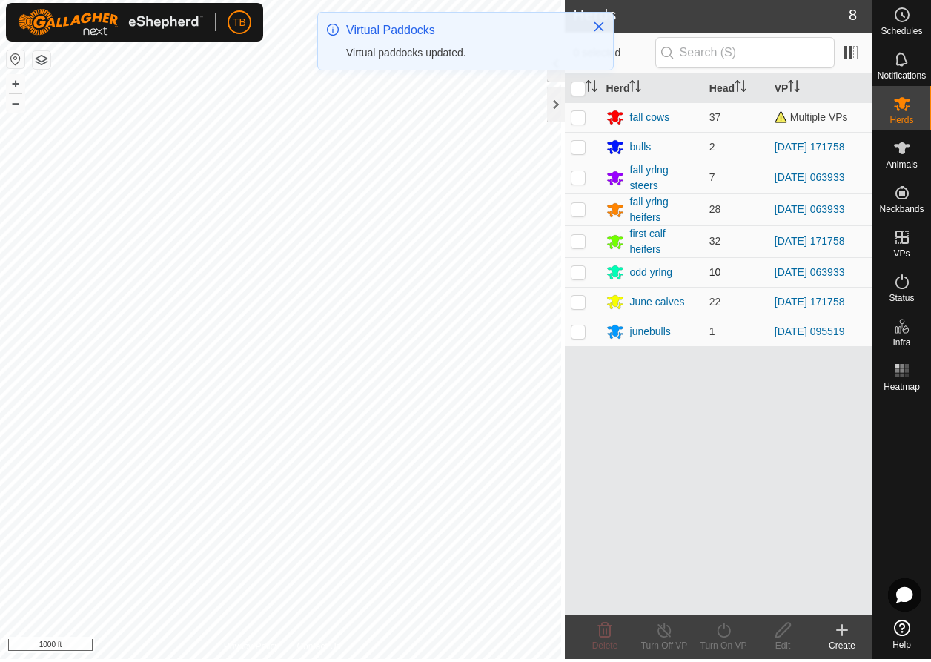
click at [575, 277] on p-checkbox at bounding box center [578, 275] width 15 height 12
checkbox input "true"
click at [575, 242] on p-checkbox at bounding box center [578, 244] width 15 height 12
checkbox input "true"
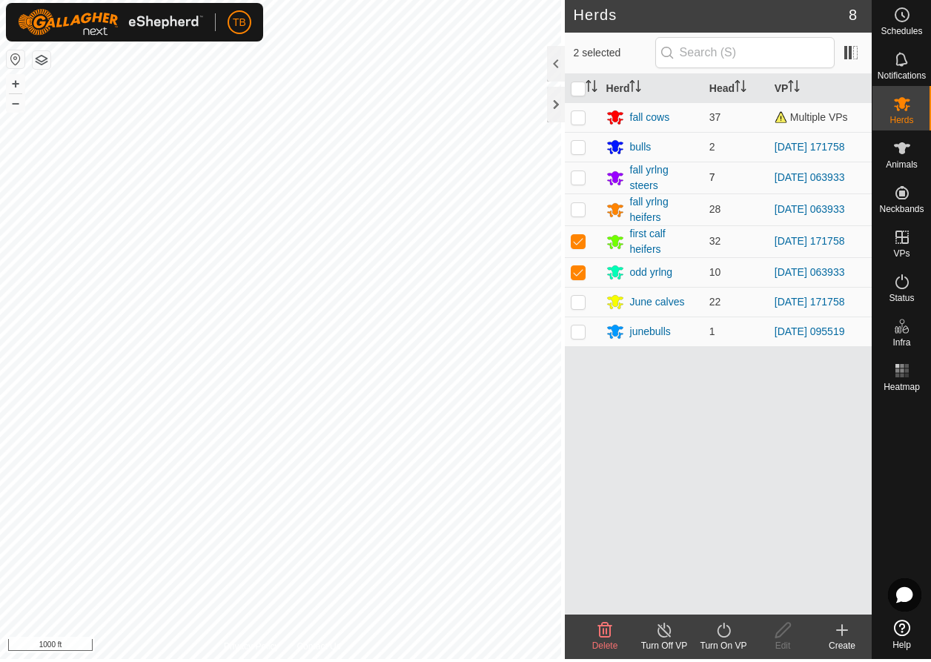
click at [575, 178] on p-checkbox at bounding box center [578, 180] width 15 height 12
checkbox input "true"
click at [579, 272] on p-checkbox at bounding box center [578, 275] width 15 height 12
checkbox input "false"
drag, startPoint x: 576, startPoint y: 237, endPoint x: 575, endPoint y: 253, distance: 15.6
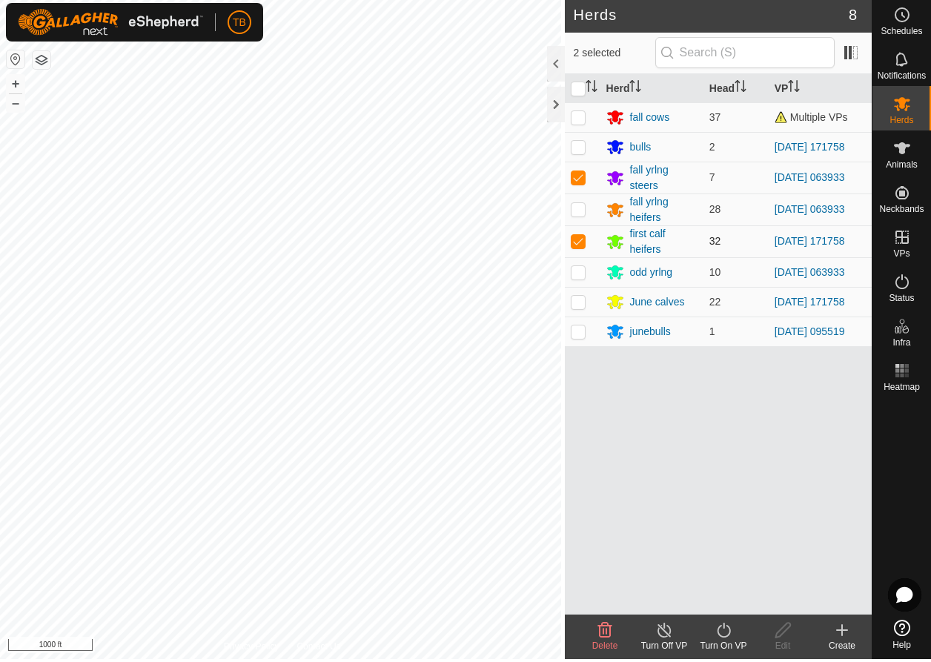
click at [576, 238] on p-checkbox at bounding box center [578, 244] width 15 height 12
checkbox input "false"
click at [574, 274] on p-checkbox at bounding box center [578, 275] width 15 height 12
checkbox input "true"
click at [580, 209] on p-checkbox at bounding box center [578, 212] width 15 height 12
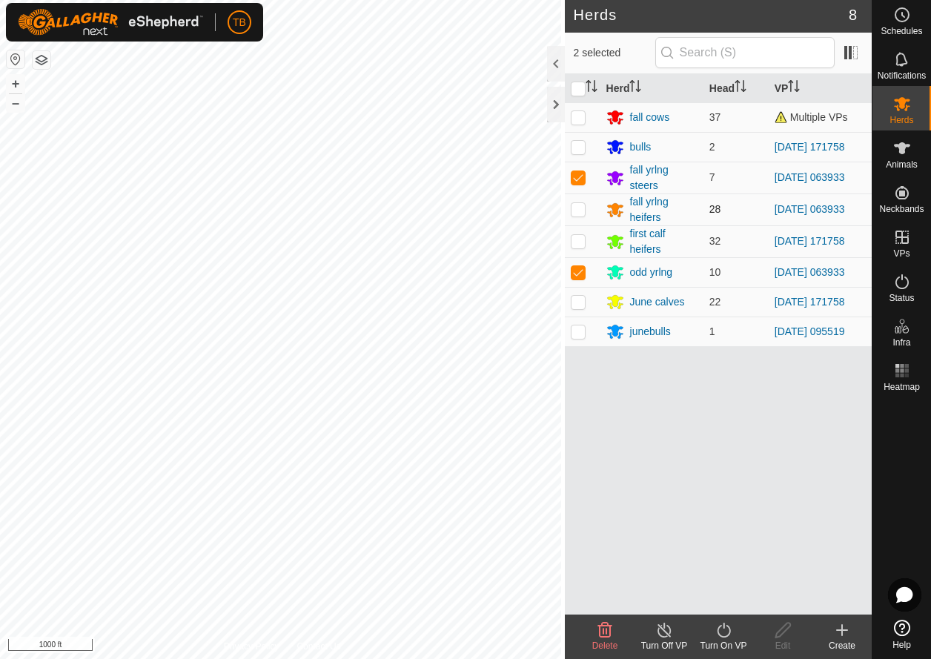
checkbox input "true"
click at [727, 637] on icon at bounding box center [724, 633] width 19 height 18
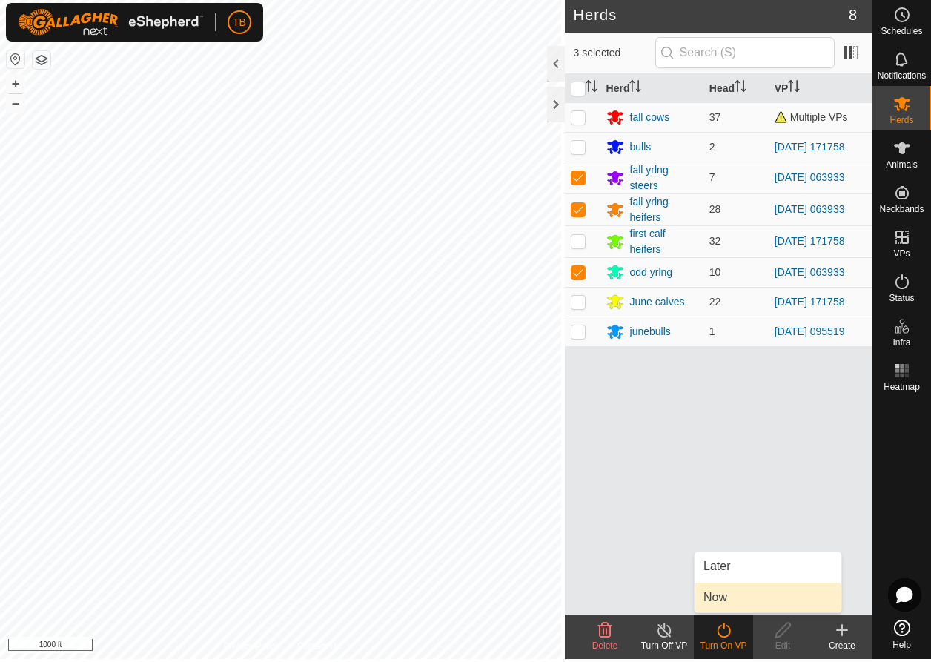
click at [732, 593] on link "Now" at bounding box center [768, 601] width 147 height 30
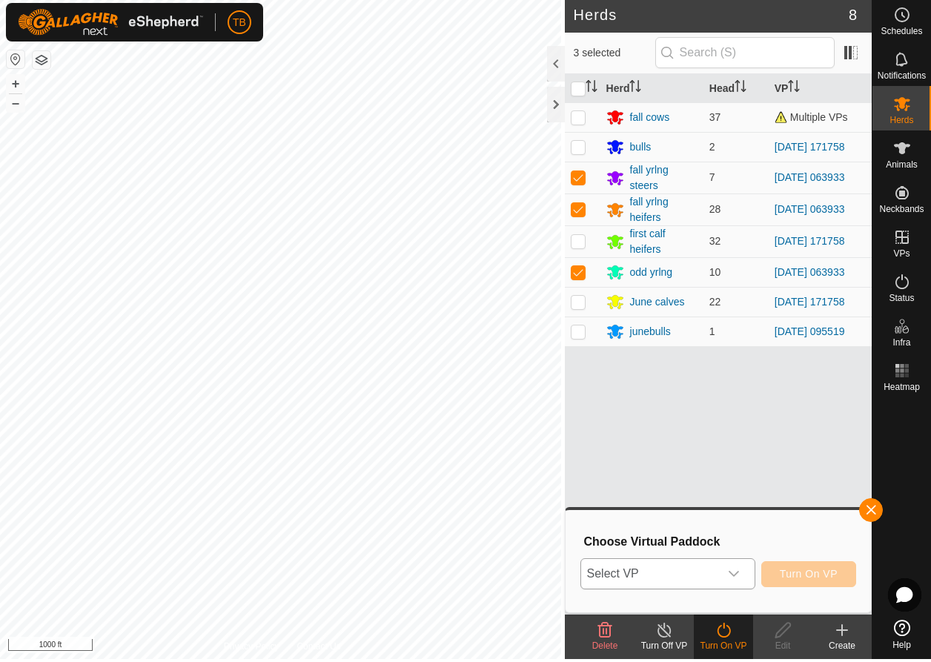
click at [736, 576] on icon "dropdown trigger" at bounding box center [734, 577] width 12 height 12
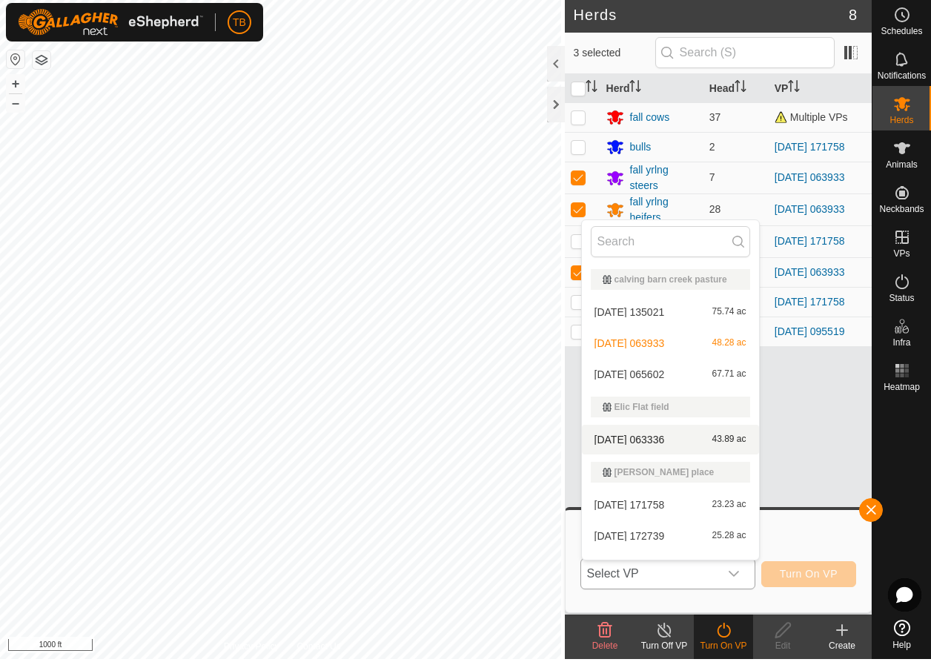
click at [681, 450] on li "[DATE] 063336 43.89 ac" at bounding box center [670, 443] width 177 height 30
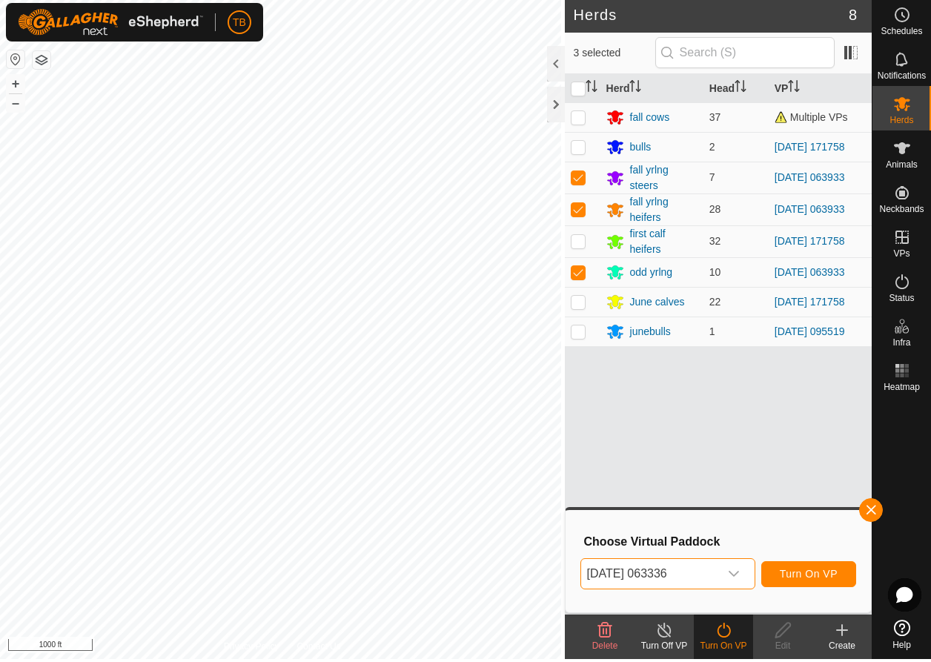
click at [735, 571] on icon "dropdown trigger" at bounding box center [734, 577] width 12 height 12
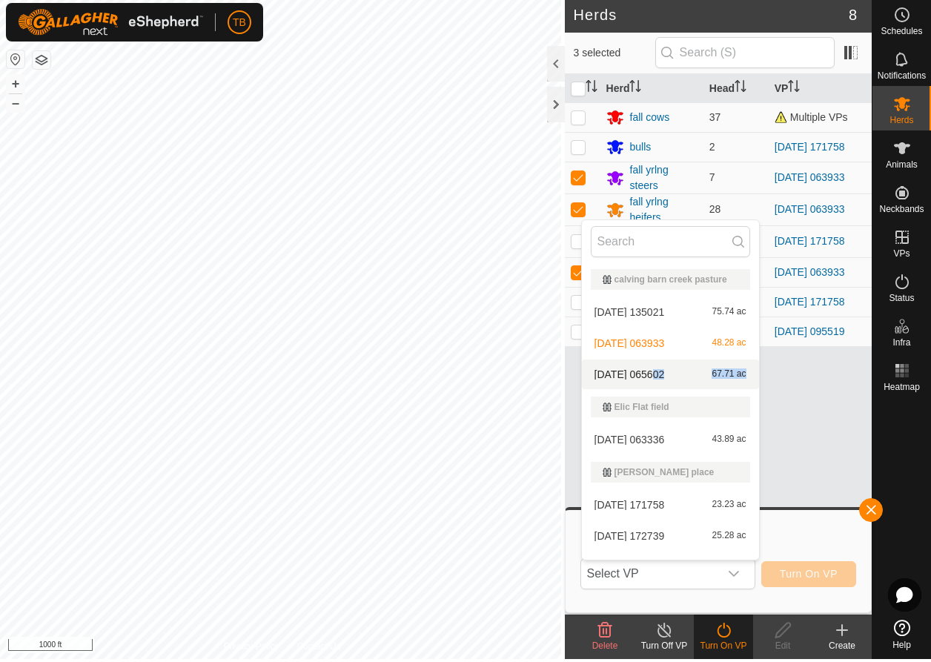
click at [647, 382] on li "2025-08-11 065602 67.71 ac" at bounding box center [670, 378] width 177 height 30
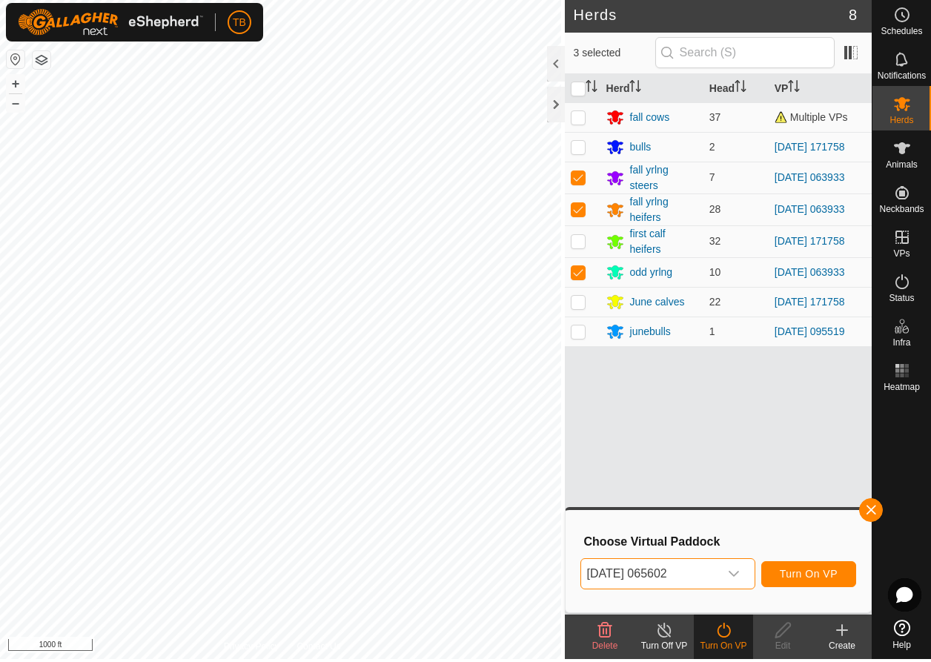
click at [816, 578] on span "Turn On VP" at bounding box center [809, 577] width 58 height 12
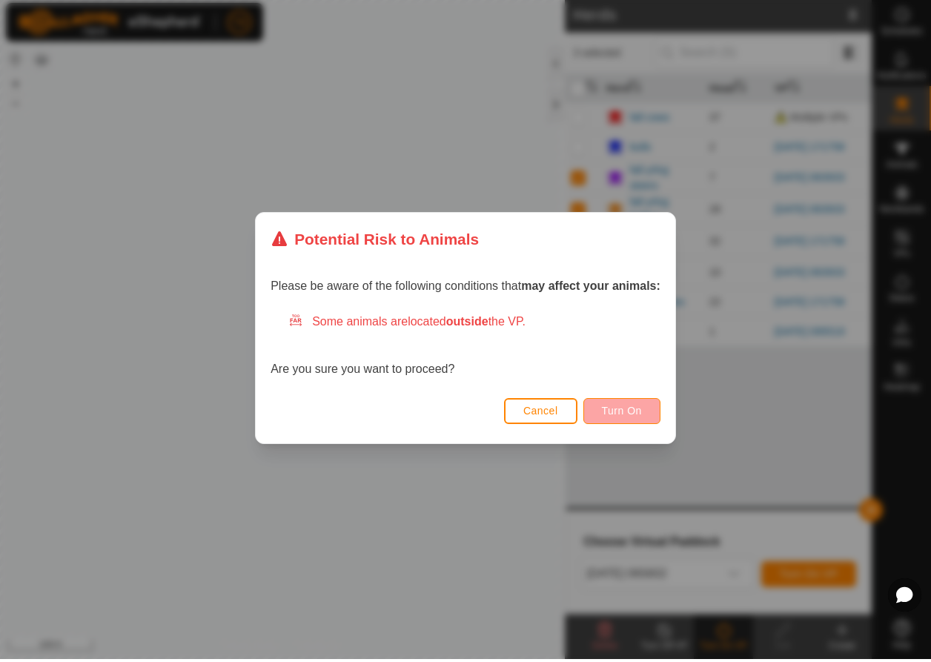
click at [610, 416] on span "Turn On" at bounding box center [622, 414] width 40 height 12
